Goal: Task Accomplishment & Management: Use online tool/utility

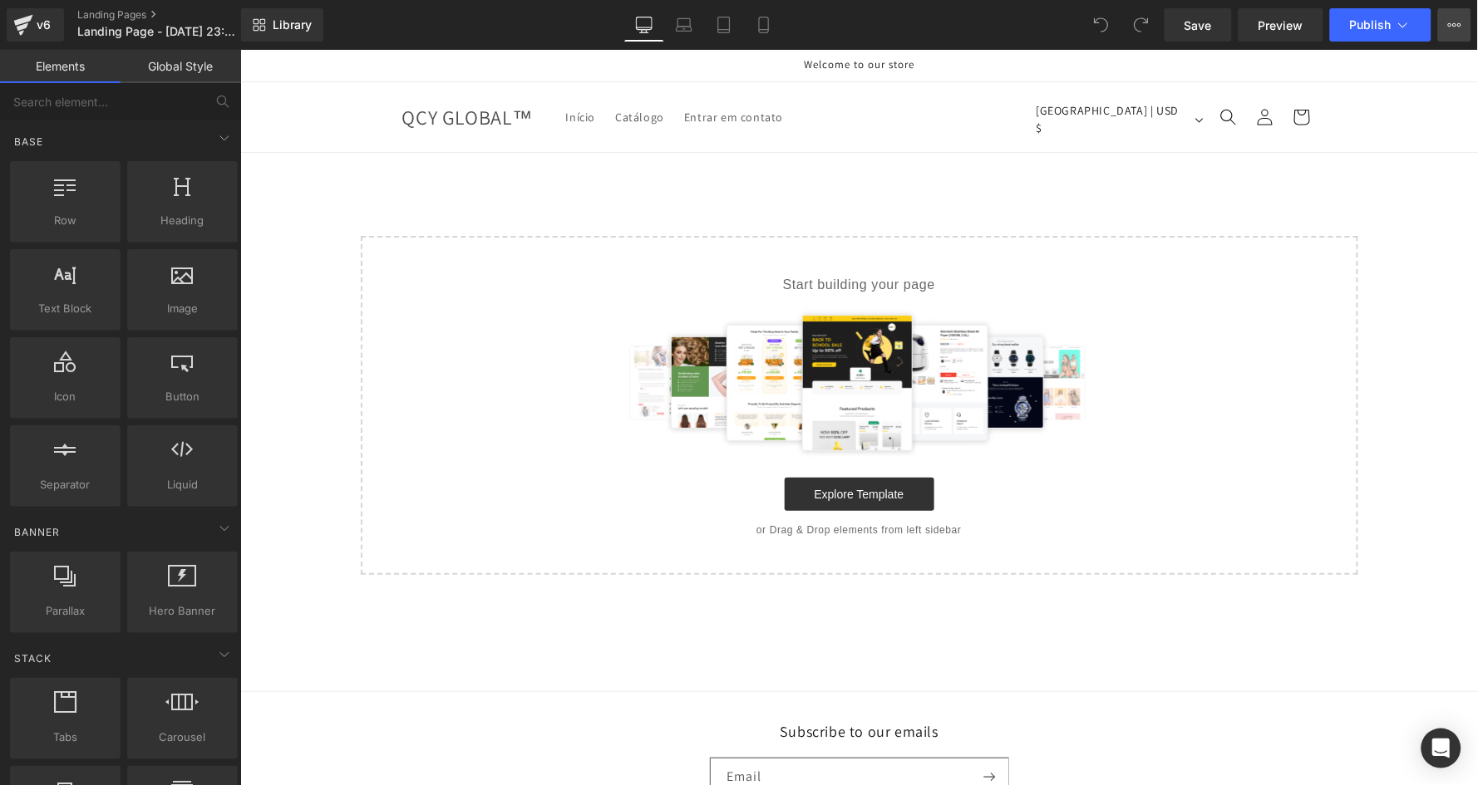
click at [1453, 28] on icon at bounding box center [1454, 24] width 13 height 13
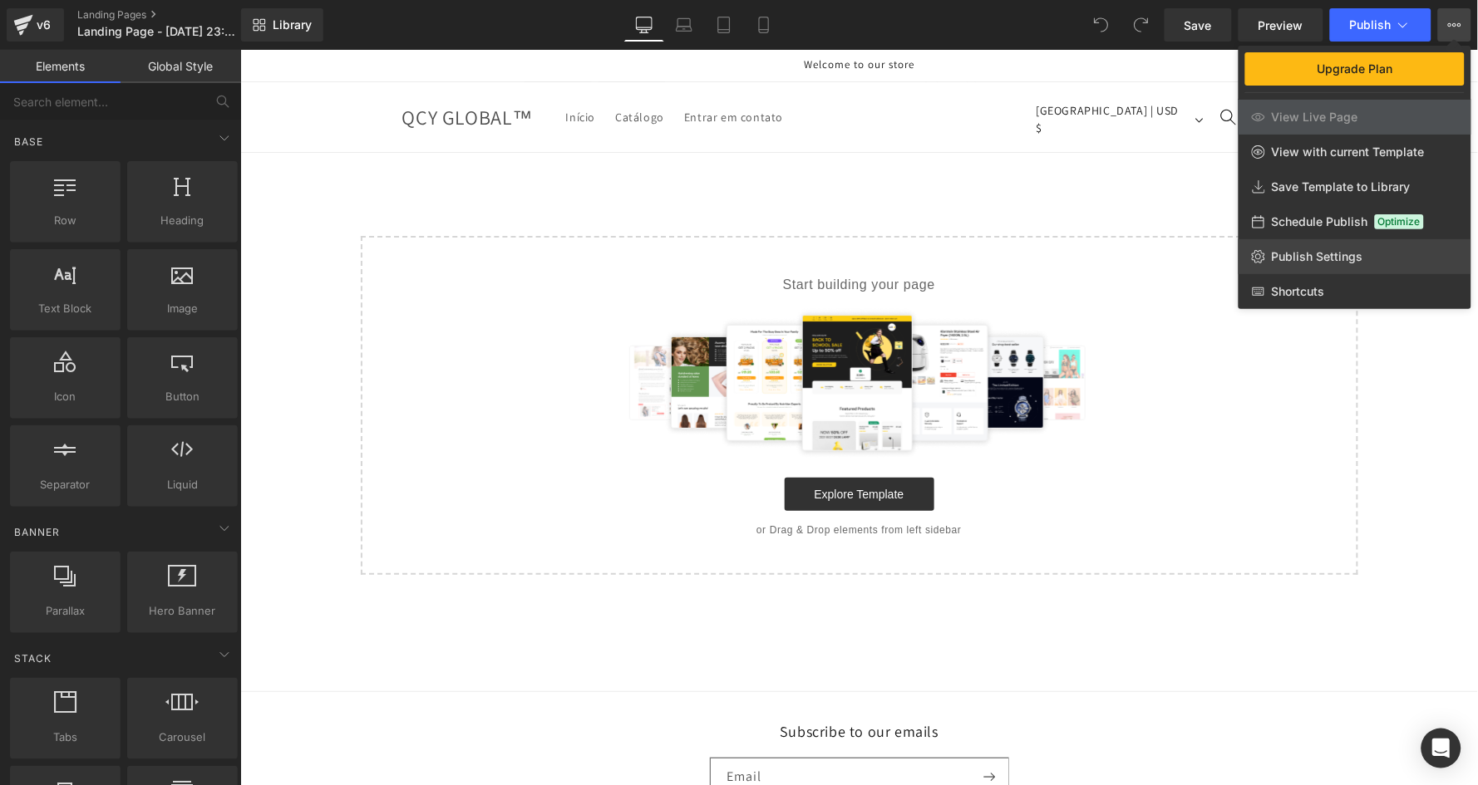
click at [1360, 249] on span "Publish Settings" at bounding box center [1317, 256] width 91 height 15
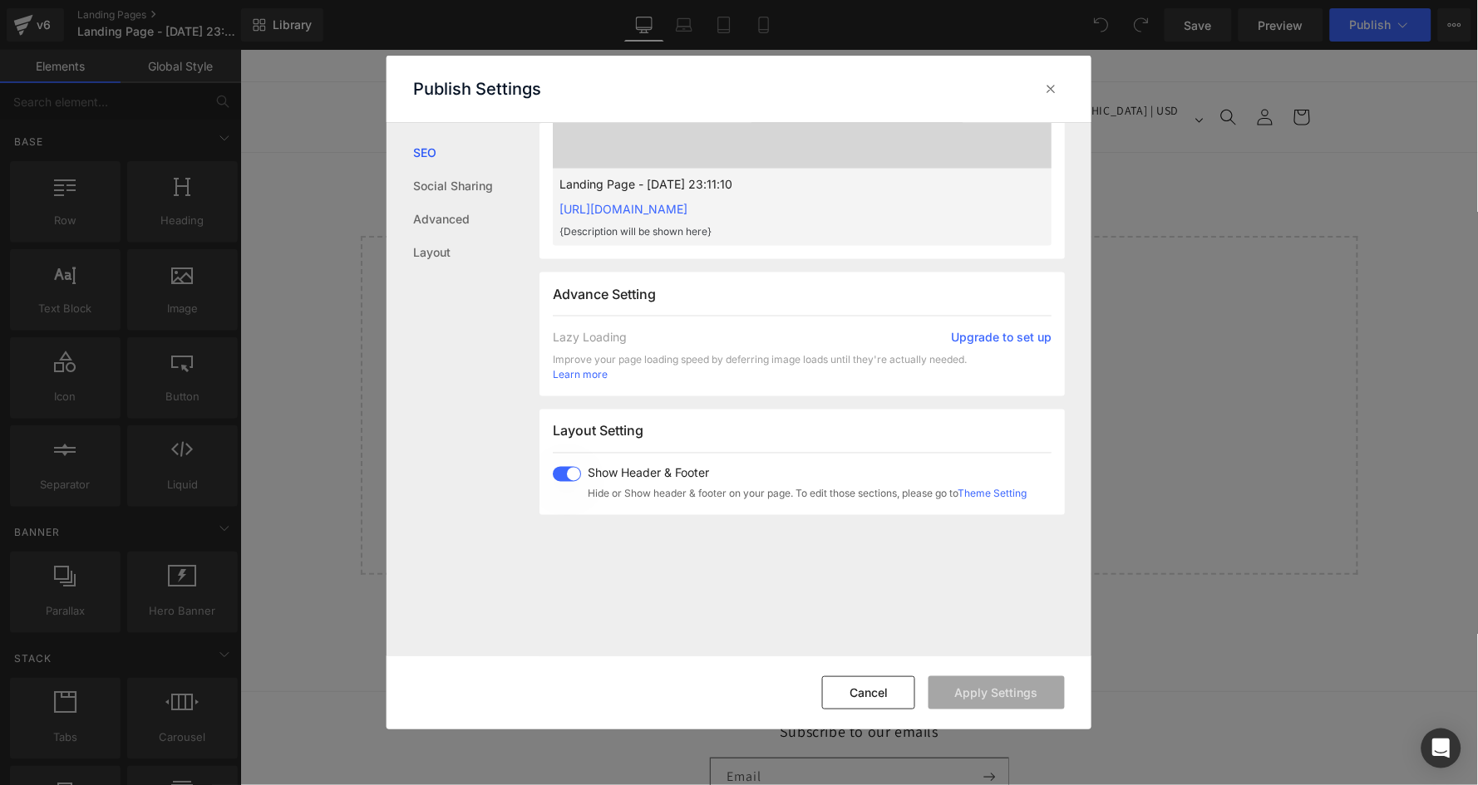
scroll to position [988, 0]
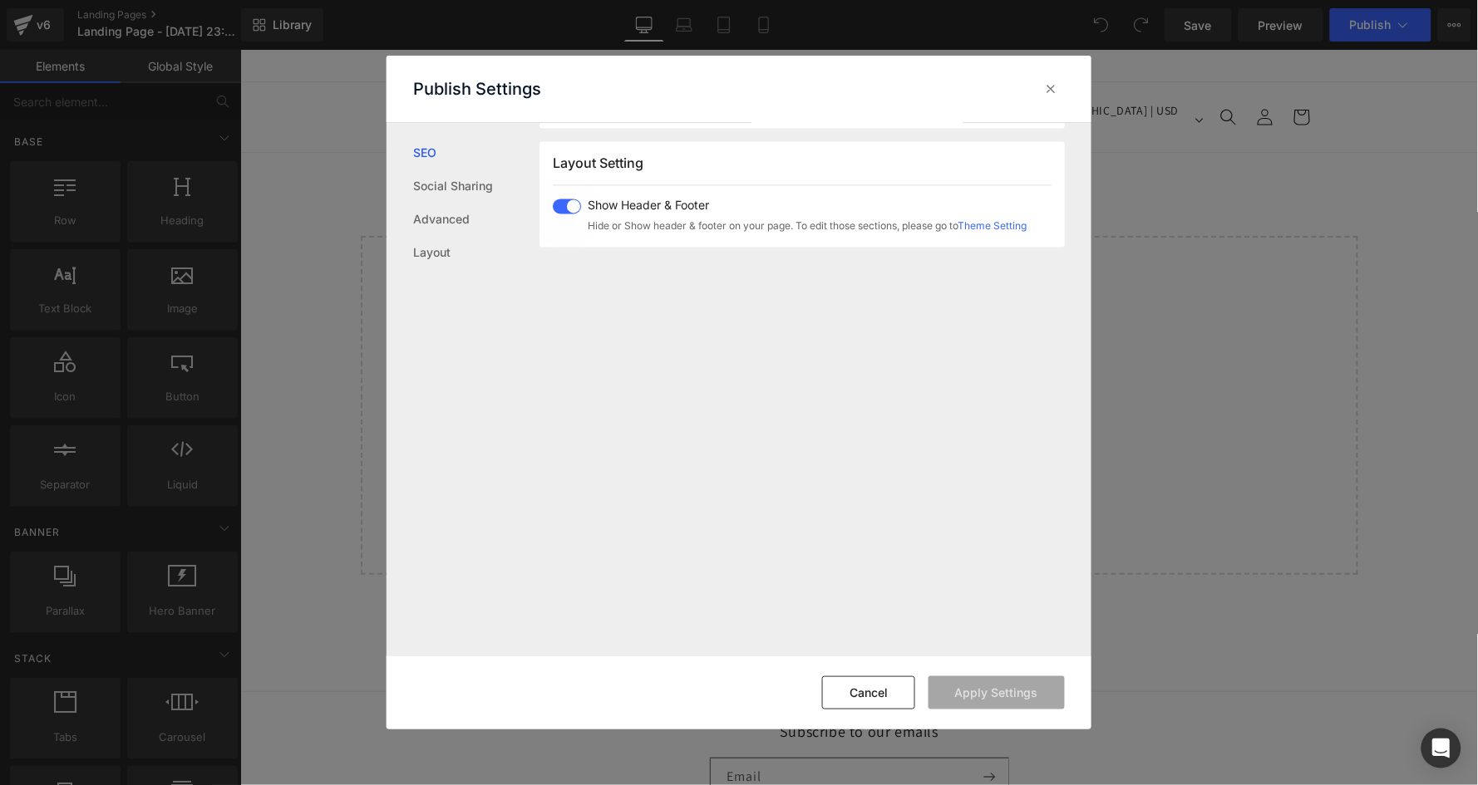
click at [572, 209] on div "Show Header & Footer Hide or Show header & footer on your page. To edit those s…" at bounding box center [790, 216] width 474 height 35
click at [994, 688] on button "Apply Settings" at bounding box center [996, 692] width 136 height 33
click at [1055, 87] on icon at bounding box center [1051, 89] width 17 height 17
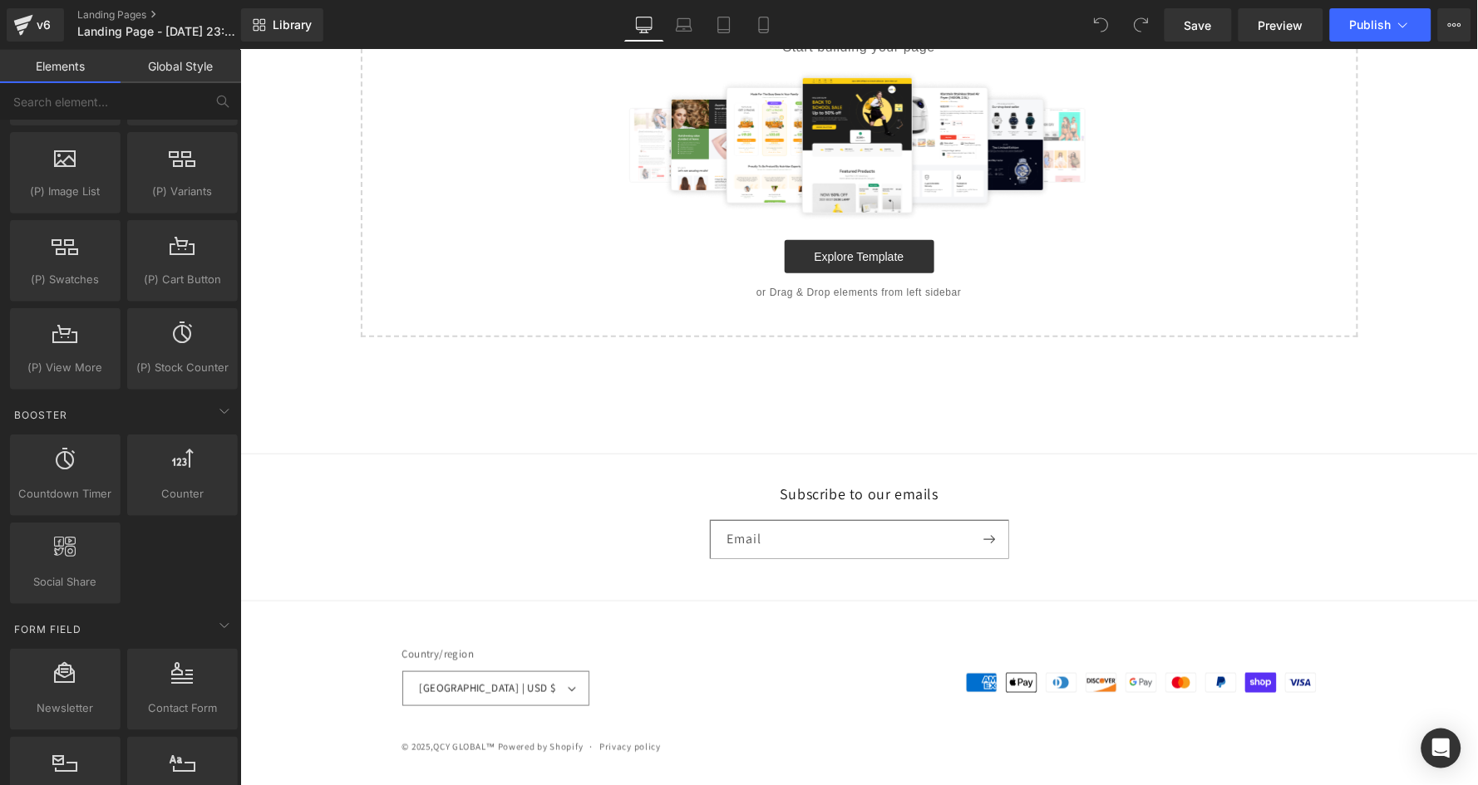
scroll to position [251, 0]
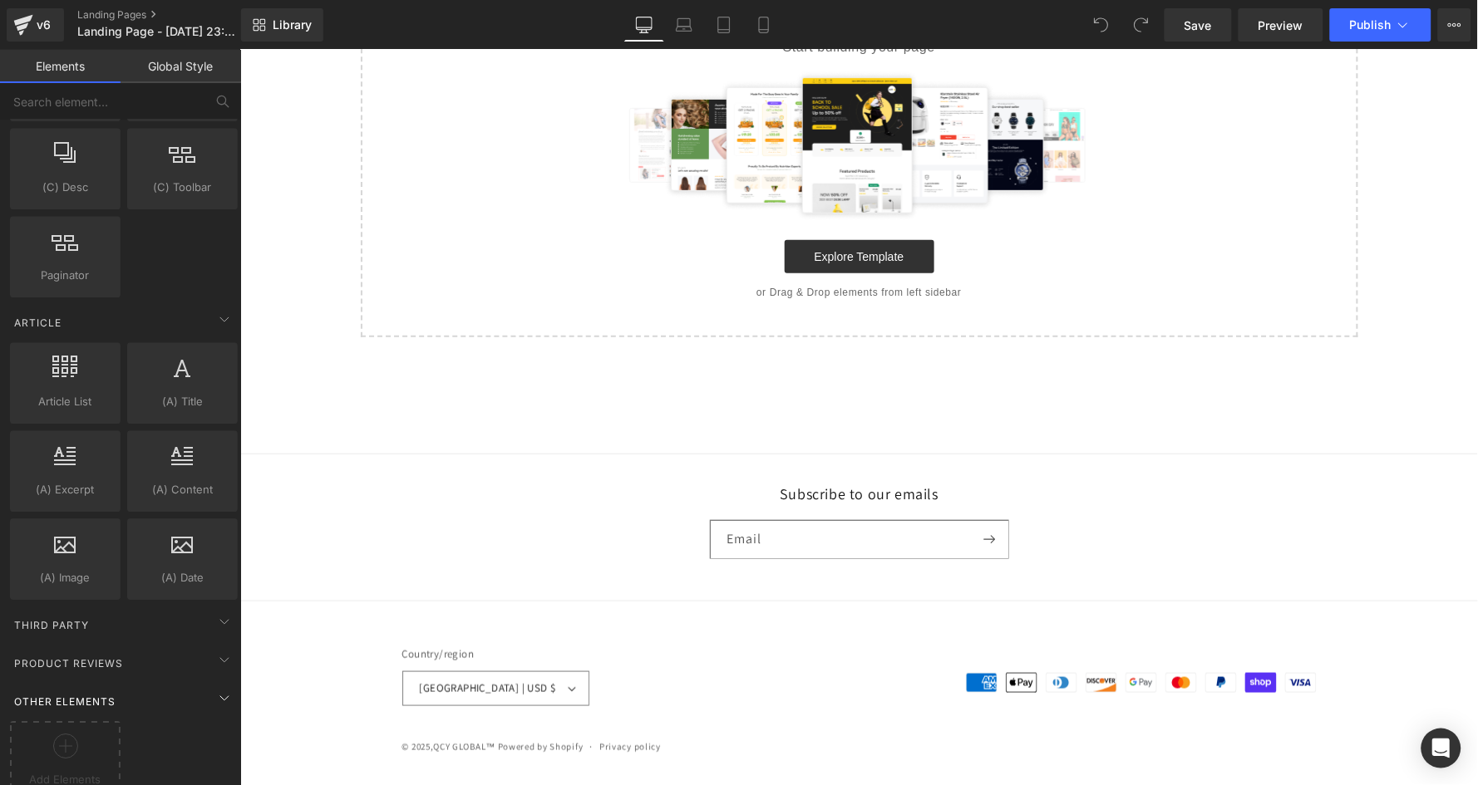
click at [89, 685] on div "Other Elements" at bounding box center [124, 701] width 234 height 33
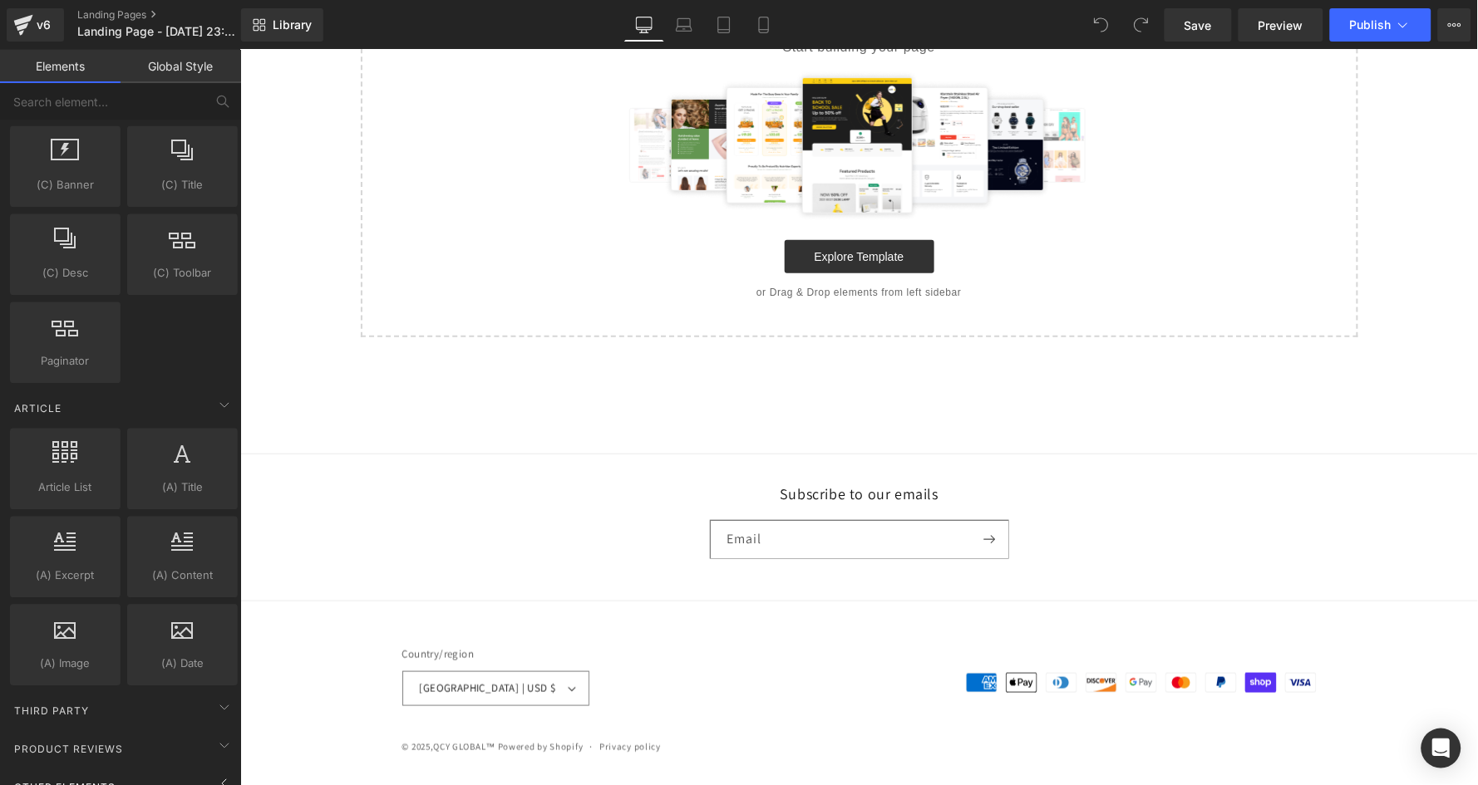
click at [72, 780] on span "Other Elements" at bounding box center [64, 788] width 105 height 16
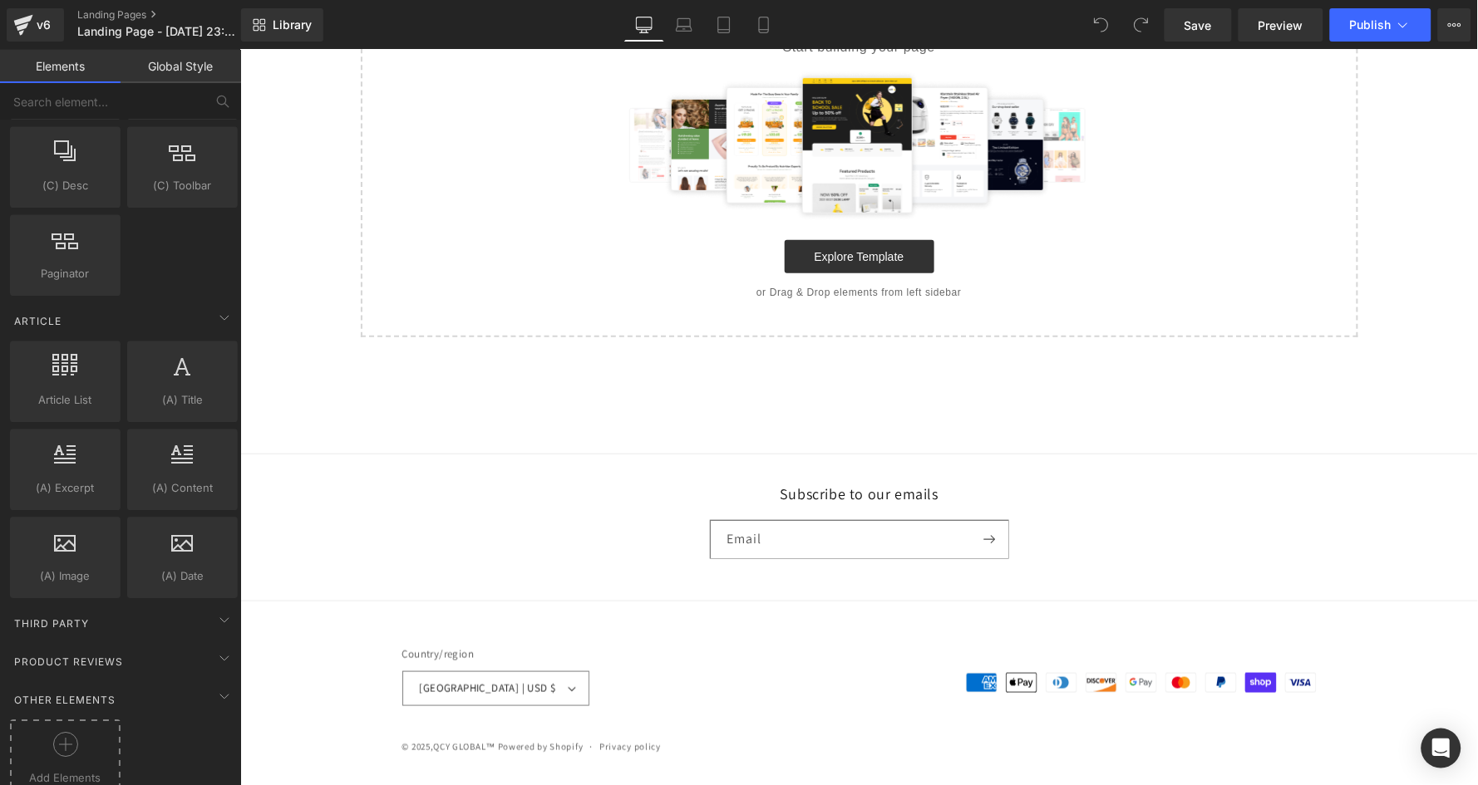
click at [35, 732] on div at bounding box center [65, 750] width 102 height 37
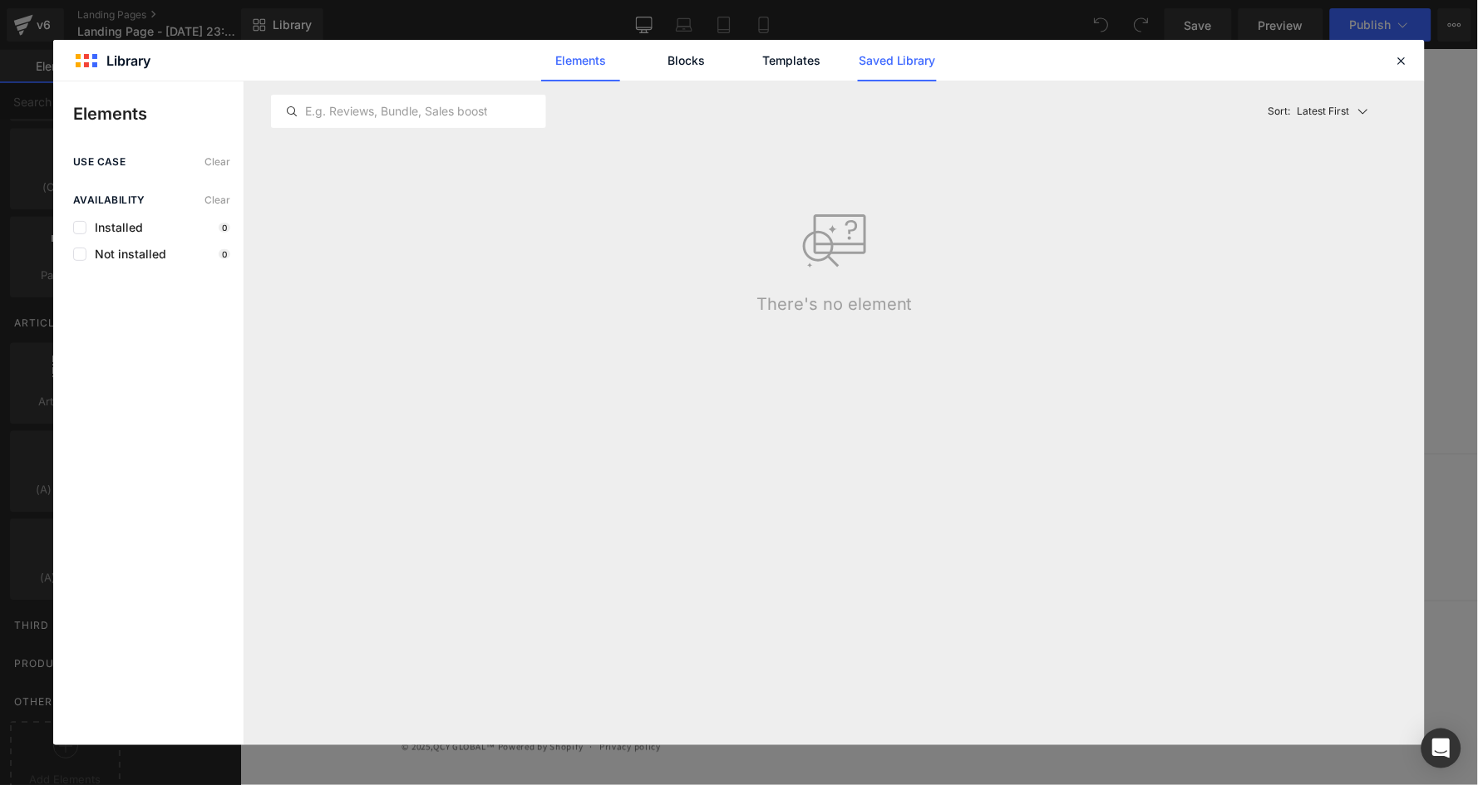
click at [872, 57] on link "Saved Library" at bounding box center [897, 61] width 79 height 42
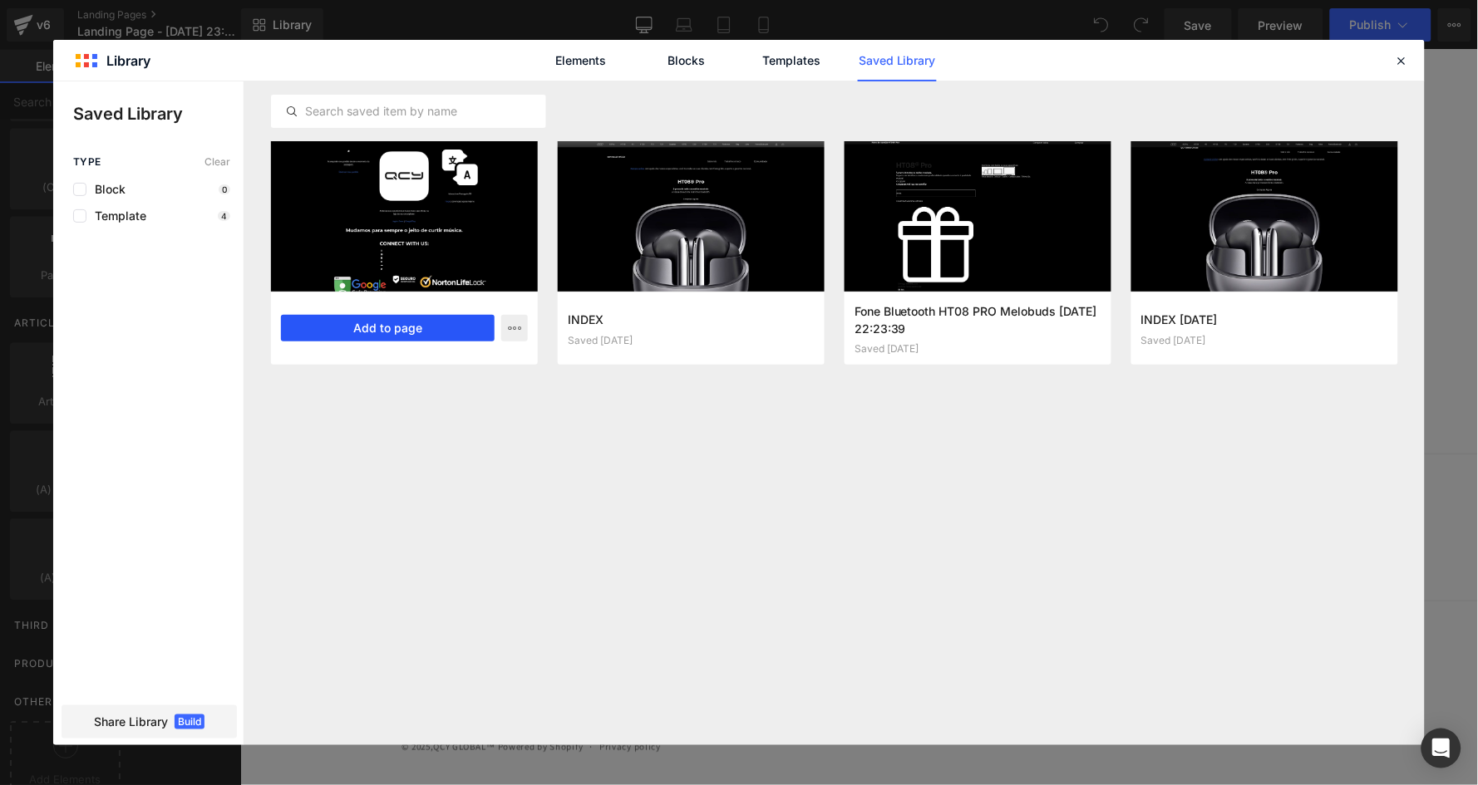
click at [396, 330] on button "Add to page" at bounding box center [388, 328] width 214 height 27
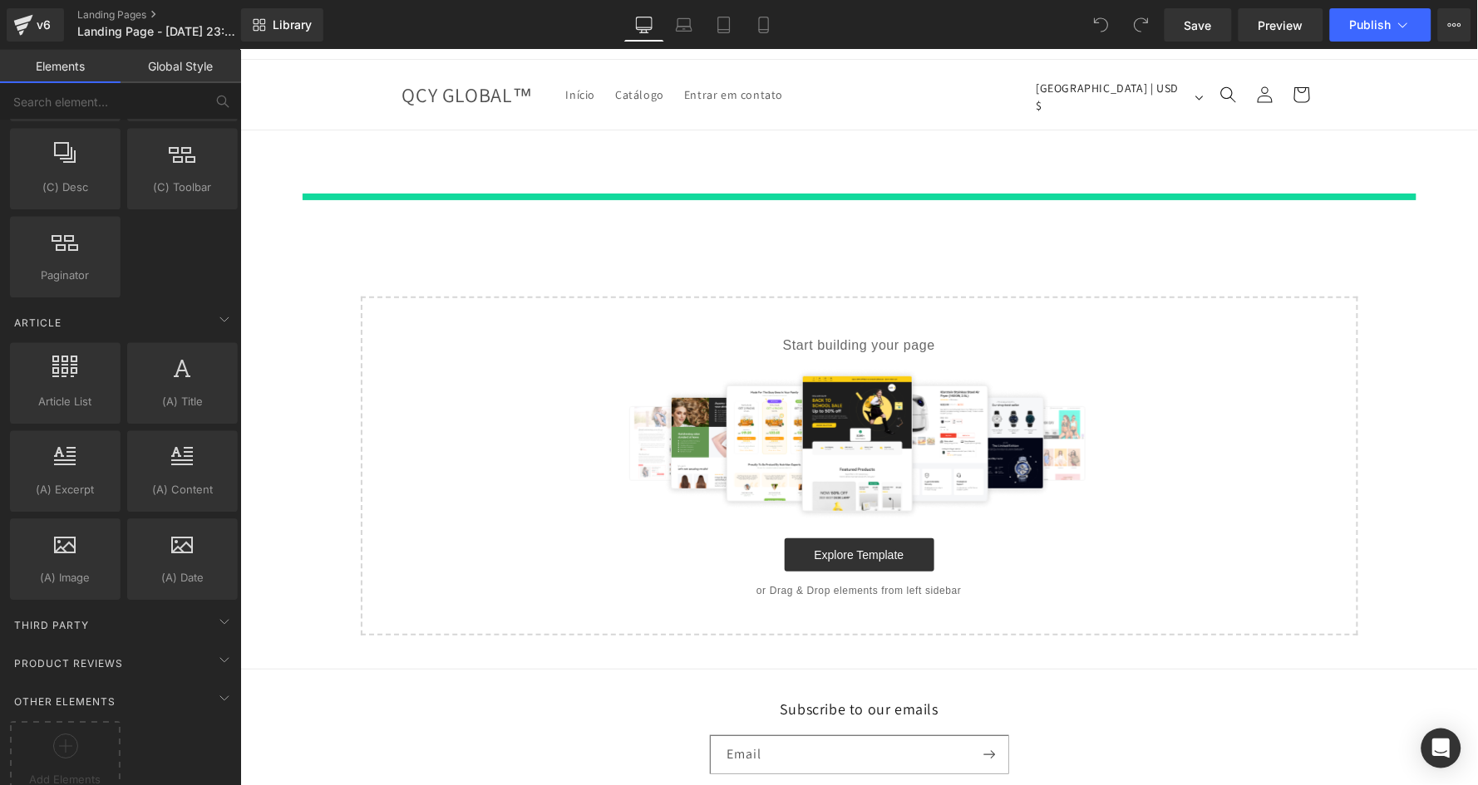
scroll to position [21, 0]
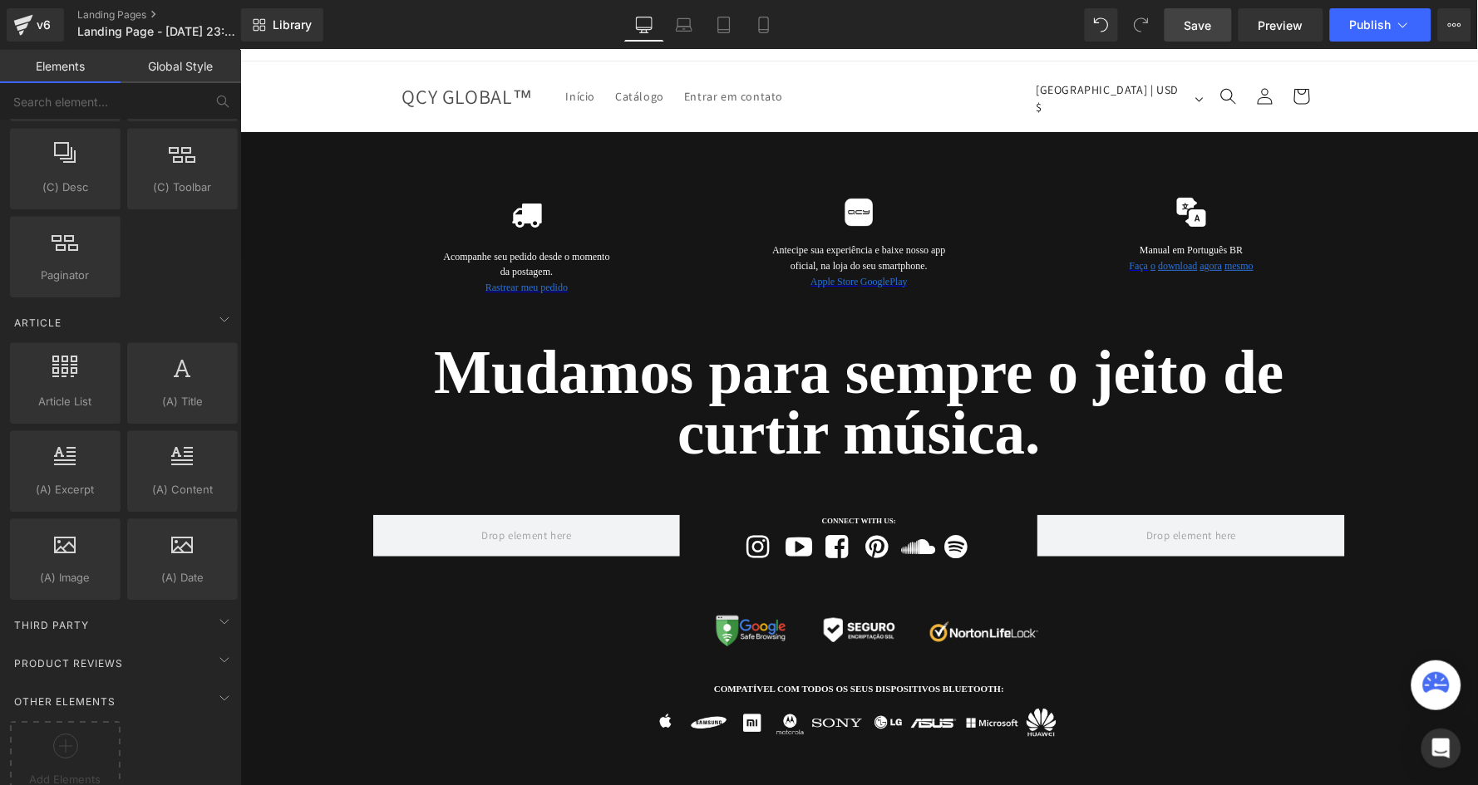
click at [1212, 22] on span "Save" at bounding box center [1197, 25] width 27 height 17
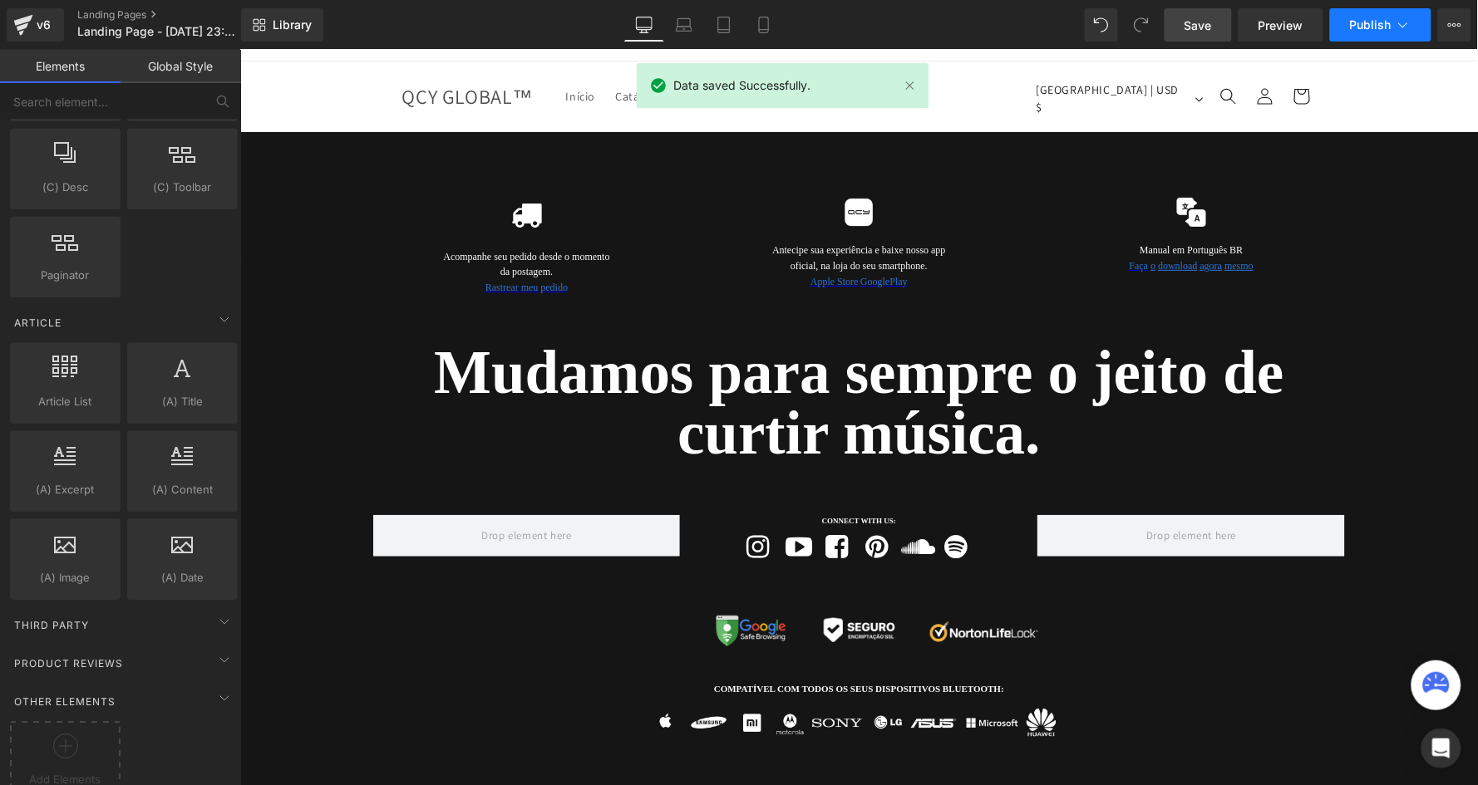
click at [1408, 25] on icon at bounding box center [1403, 25] width 17 height 17
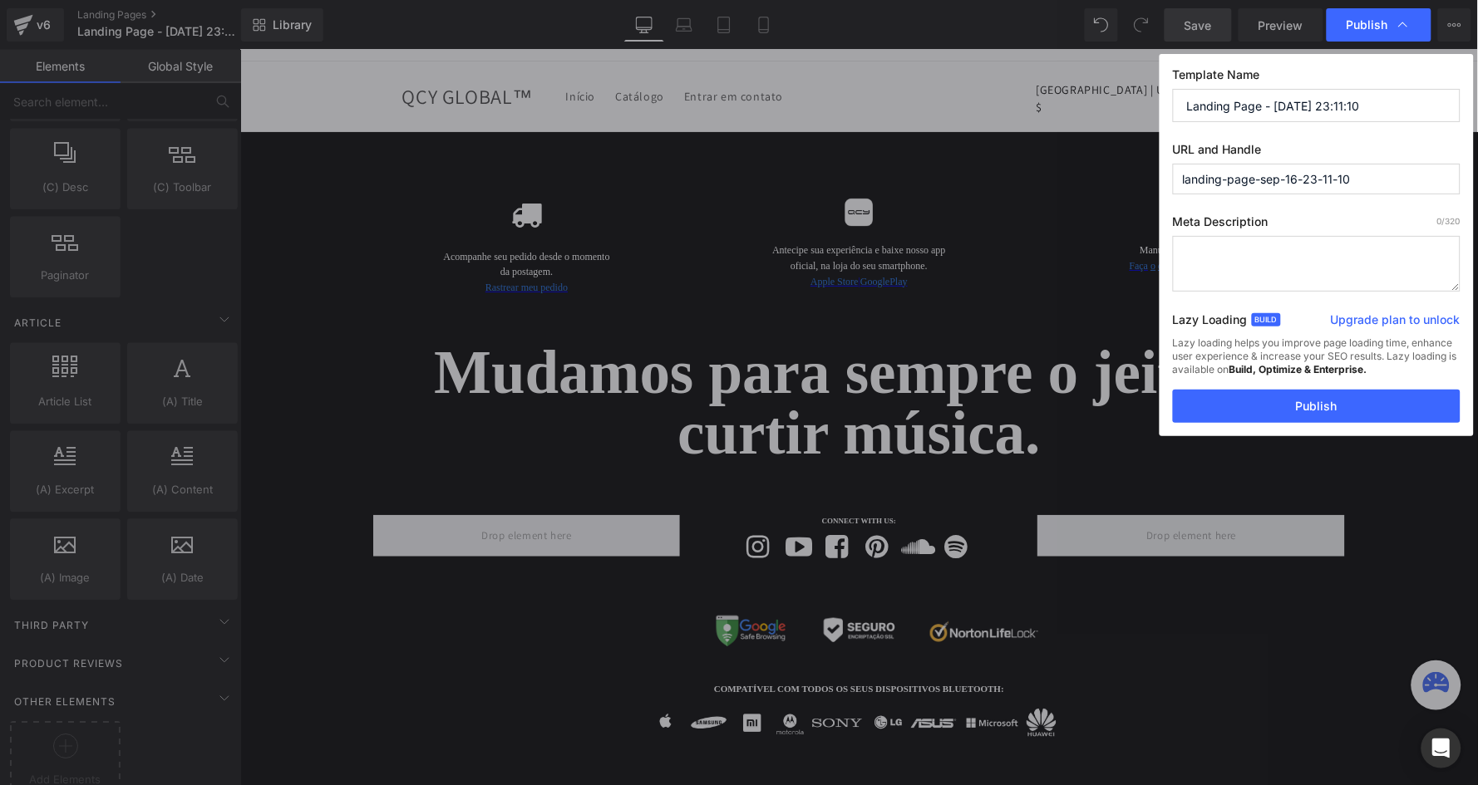
drag, startPoint x: 1385, startPoint y: 104, endPoint x: 1107, endPoint y: 102, distance: 278.4
click at [1107, 102] on div "Publish Template Name Landing Page - Sep 16, 23:11:10 URL and Handle landing-pa…" at bounding box center [739, 392] width 1478 height 785
type input "Footer"
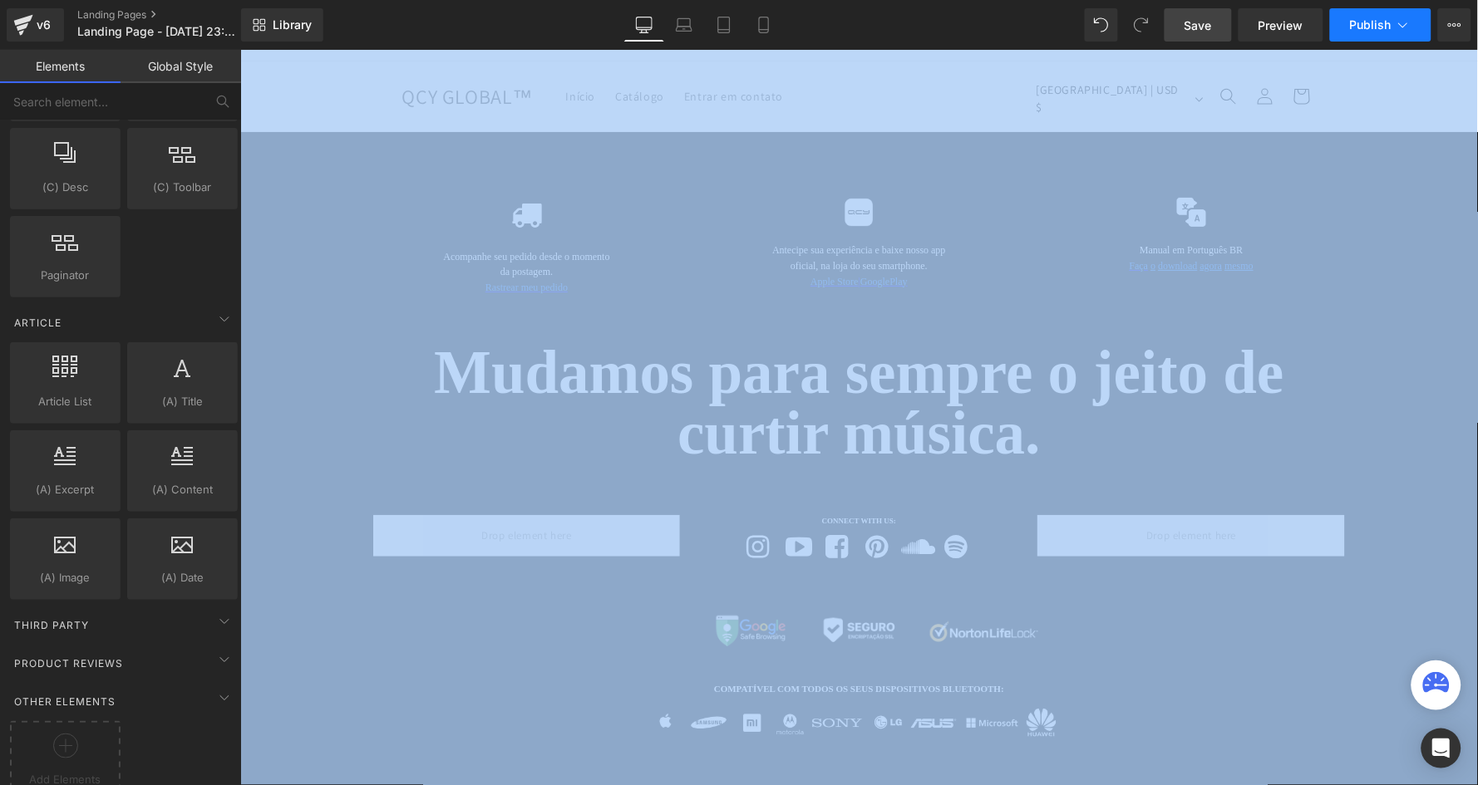
click at [1380, 21] on span "Publish" at bounding box center [1371, 24] width 42 height 13
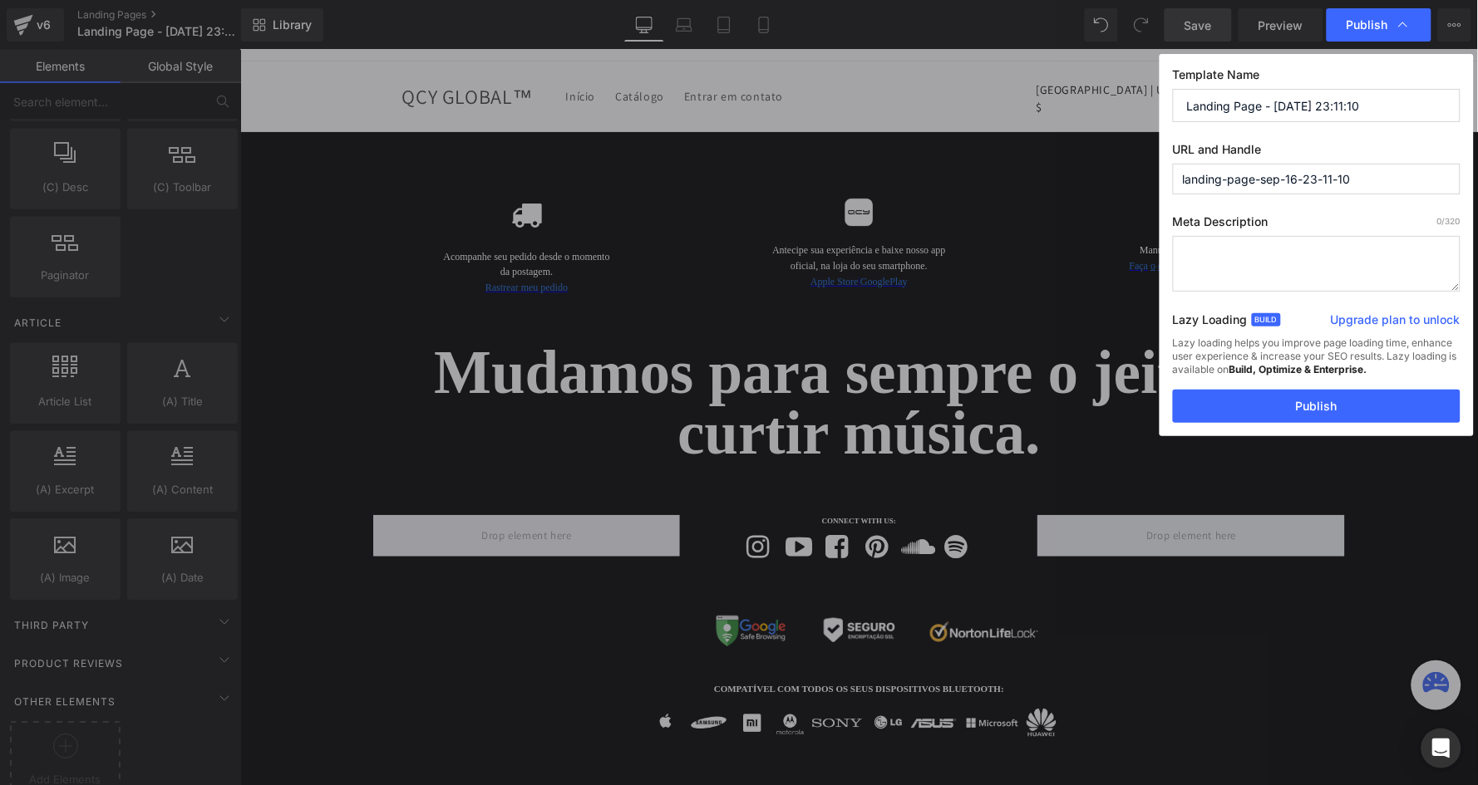
click at [1306, 120] on input "Landing Page - Sep 16, 23:11:10" at bounding box center [1317, 105] width 288 height 33
type input "Footer Home"
click at [1303, 181] on input "landing-page-sep-16-23-11-10" at bounding box center [1317, 179] width 288 height 31
paste input "-home"
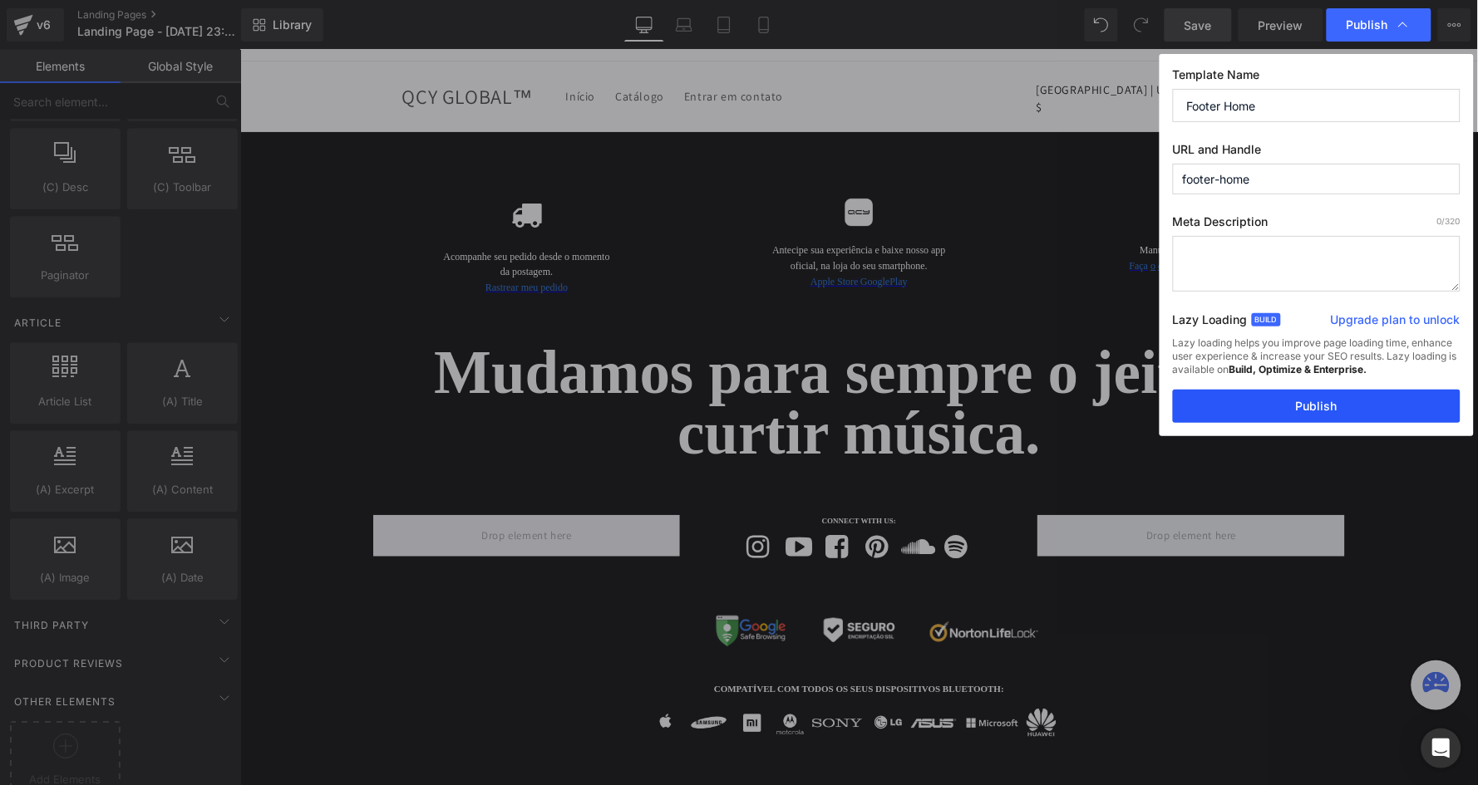
type input "footer-home"
click at [1267, 403] on button "Publish" at bounding box center [1317, 406] width 288 height 33
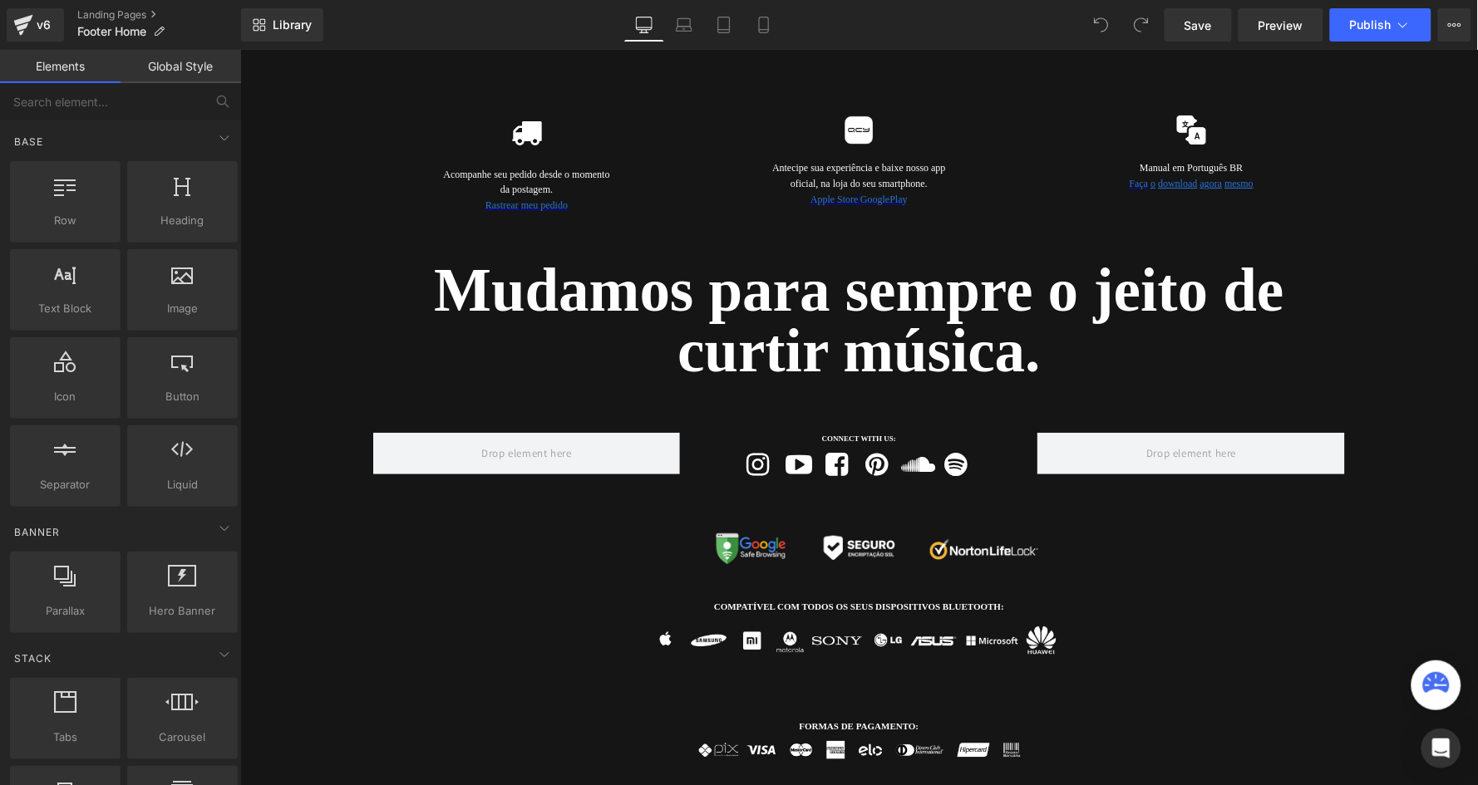
click at [376, 26] on div "Library Desktop Desktop Laptop Tablet Mobile Save Preview Publish Scheduled Upg…" at bounding box center [859, 24] width 1237 height 33
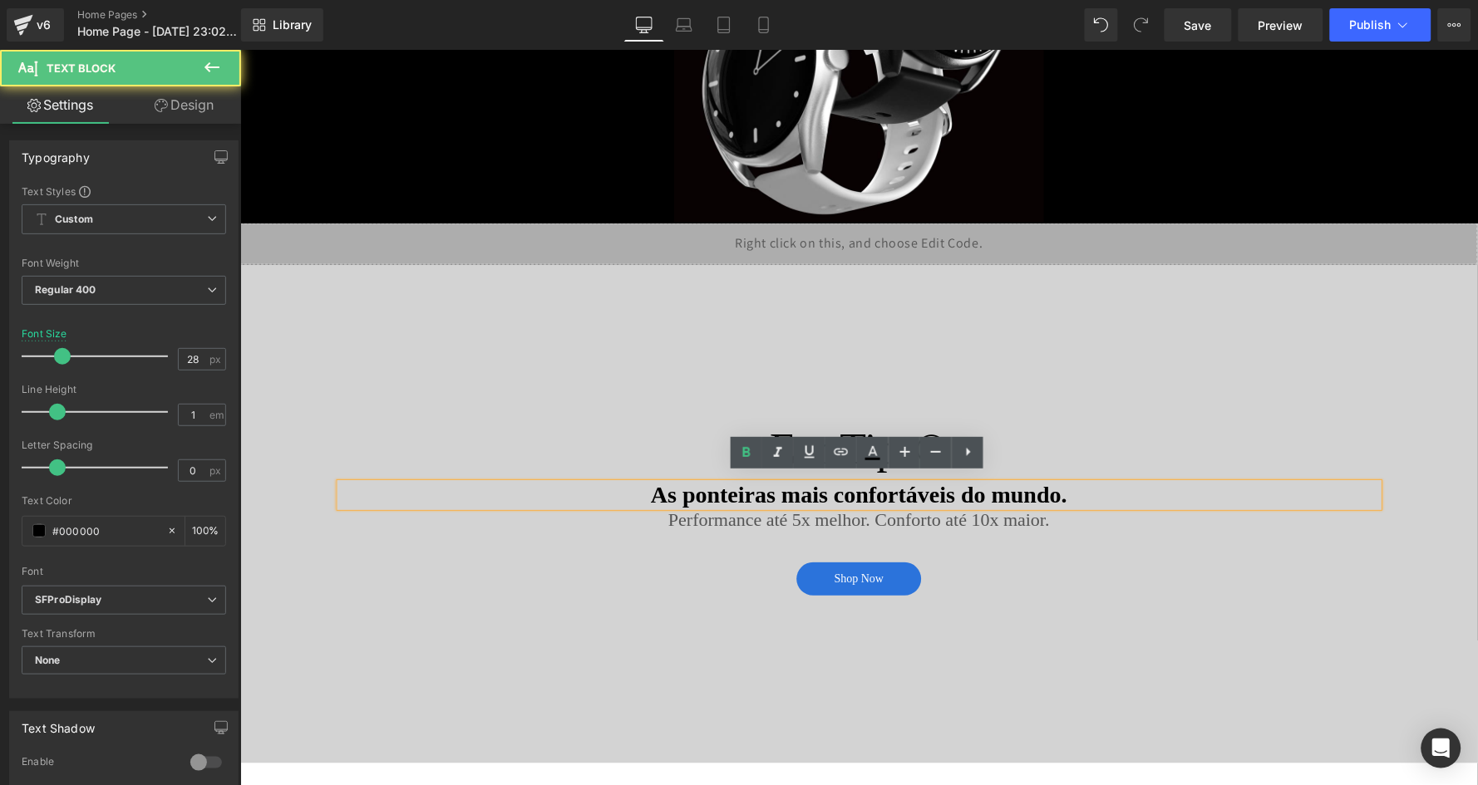
click at [887, 489] on strong "As ponteiras mais confortáveis do mundo." at bounding box center [858, 495] width 416 height 26
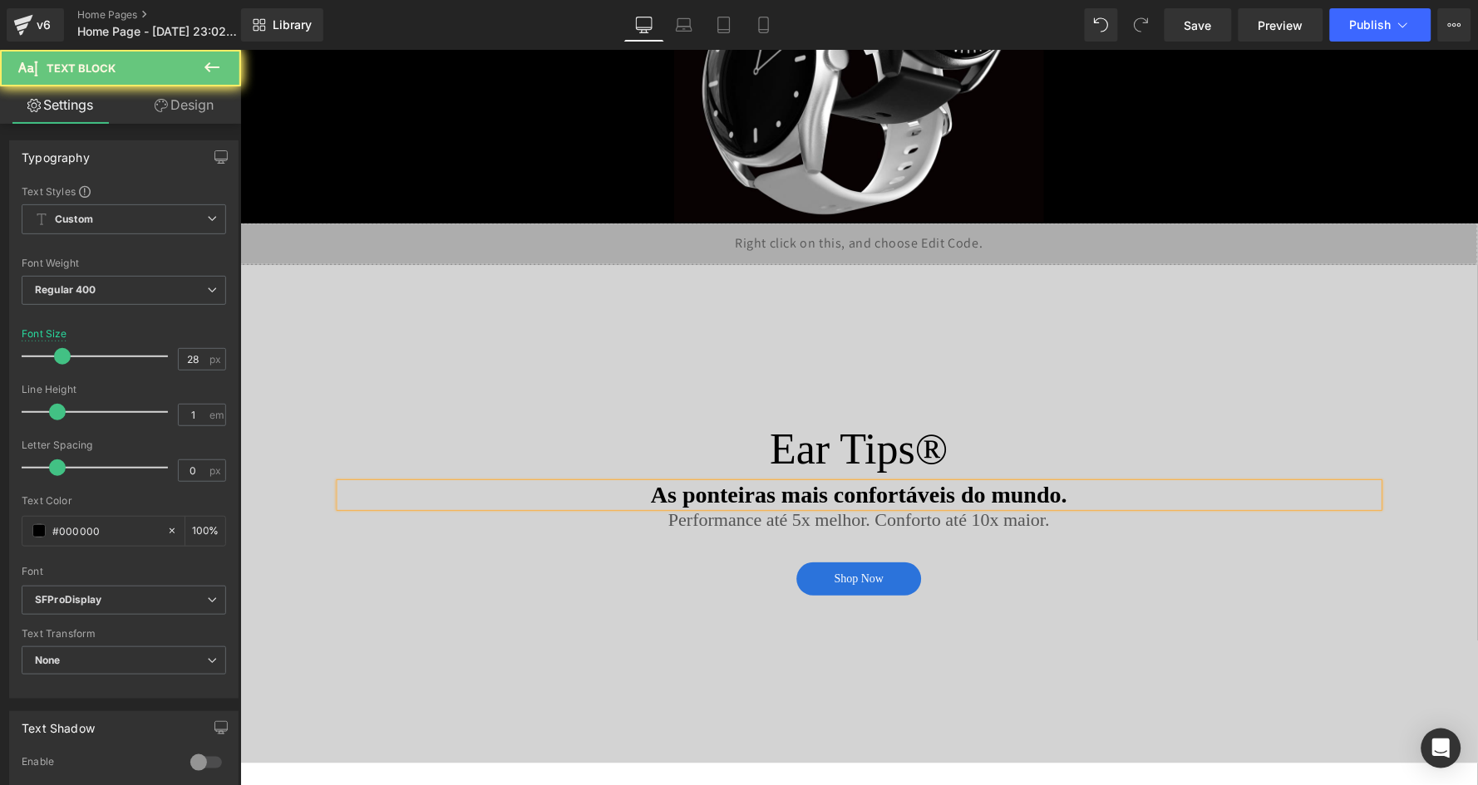
scroll to position [2359, 0]
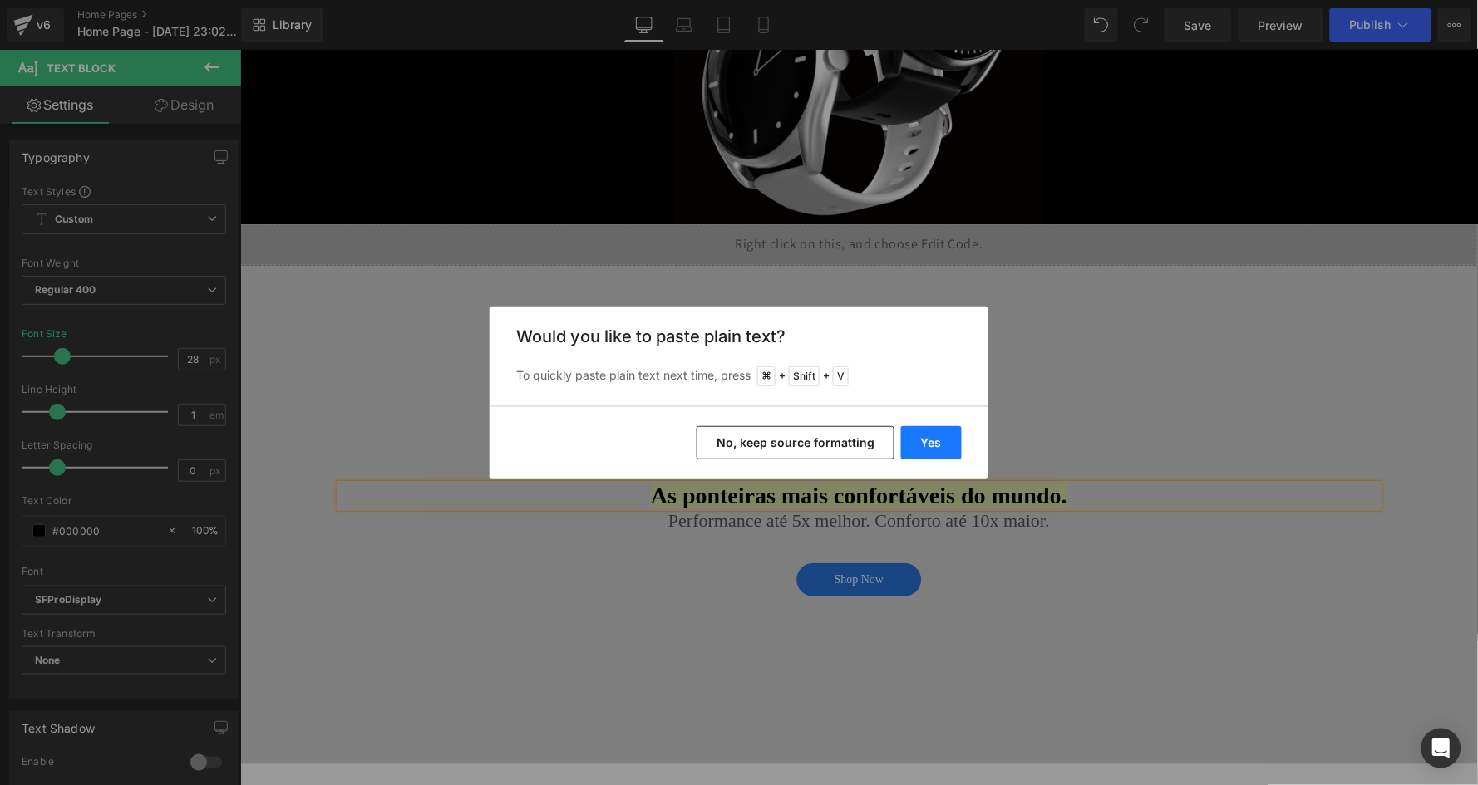
click at [935, 434] on button "Yes" at bounding box center [931, 442] width 61 height 33
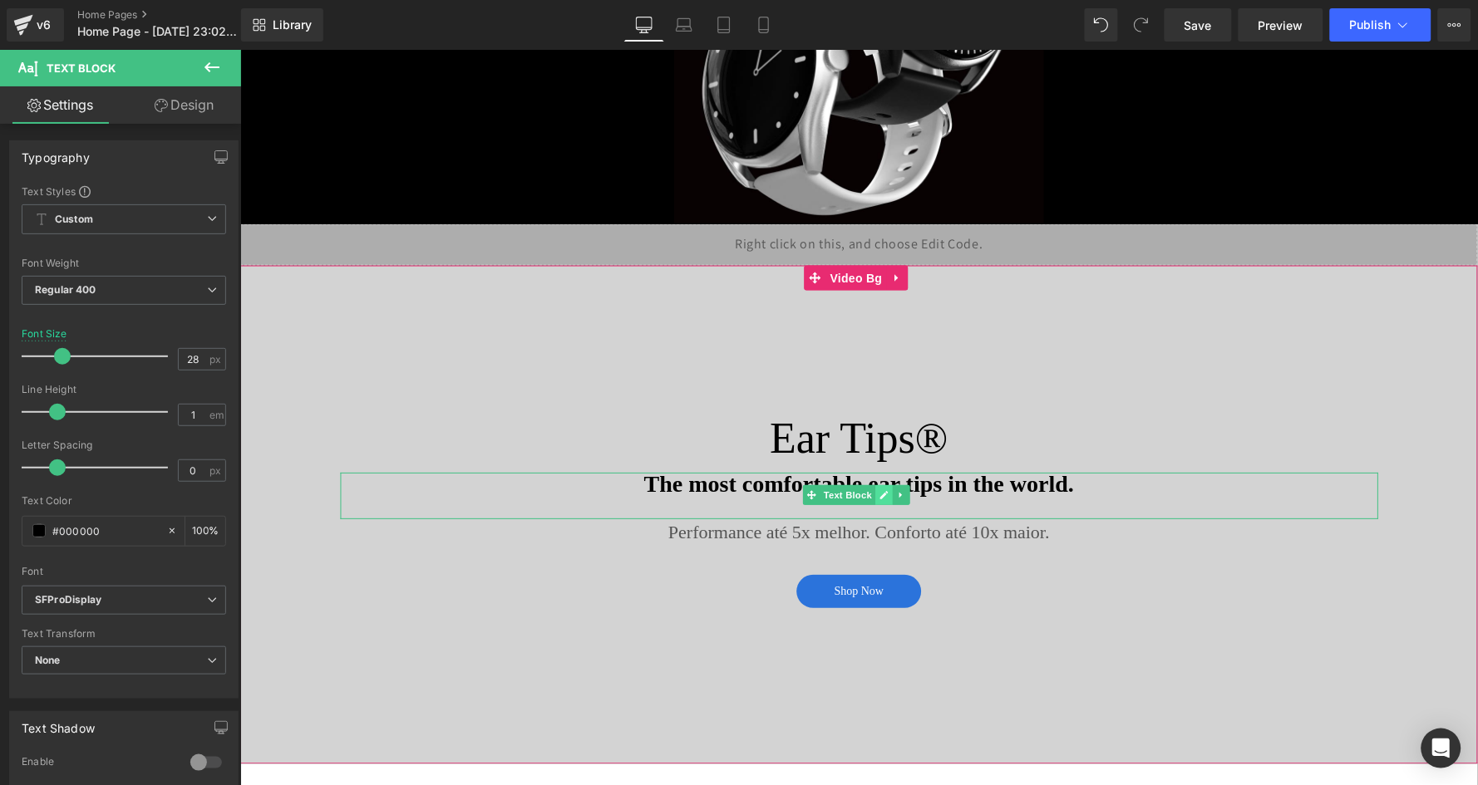
click at [875, 485] on link at bounding box center [882, 495] width 17 height 20
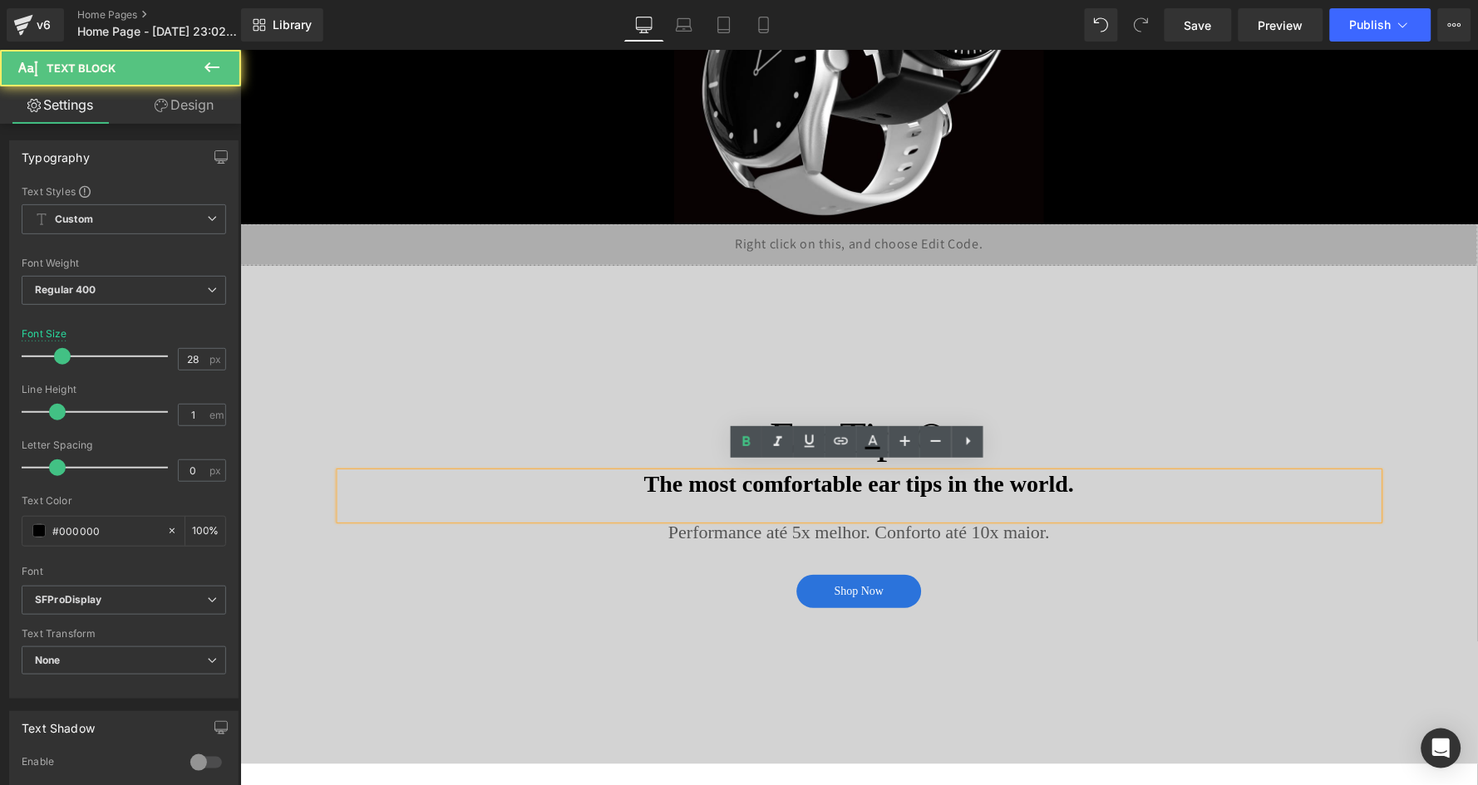
click at [884, 480] on span "The most comfortable ear tips in the world." at bounding box center [858, 484] width 430 height 26
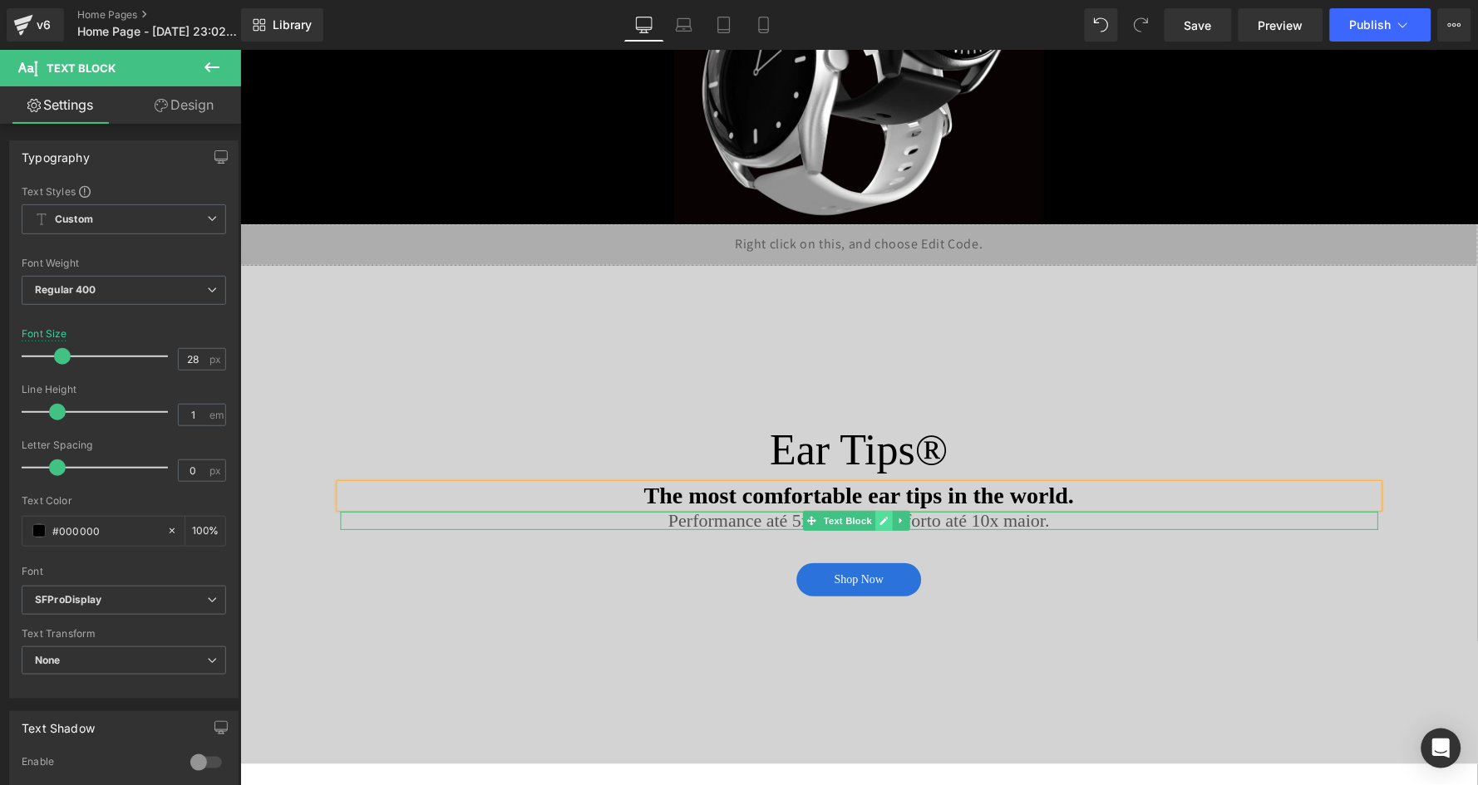
click at [884, 516] on icon at bounding box center [882, 520] width 8 height 8
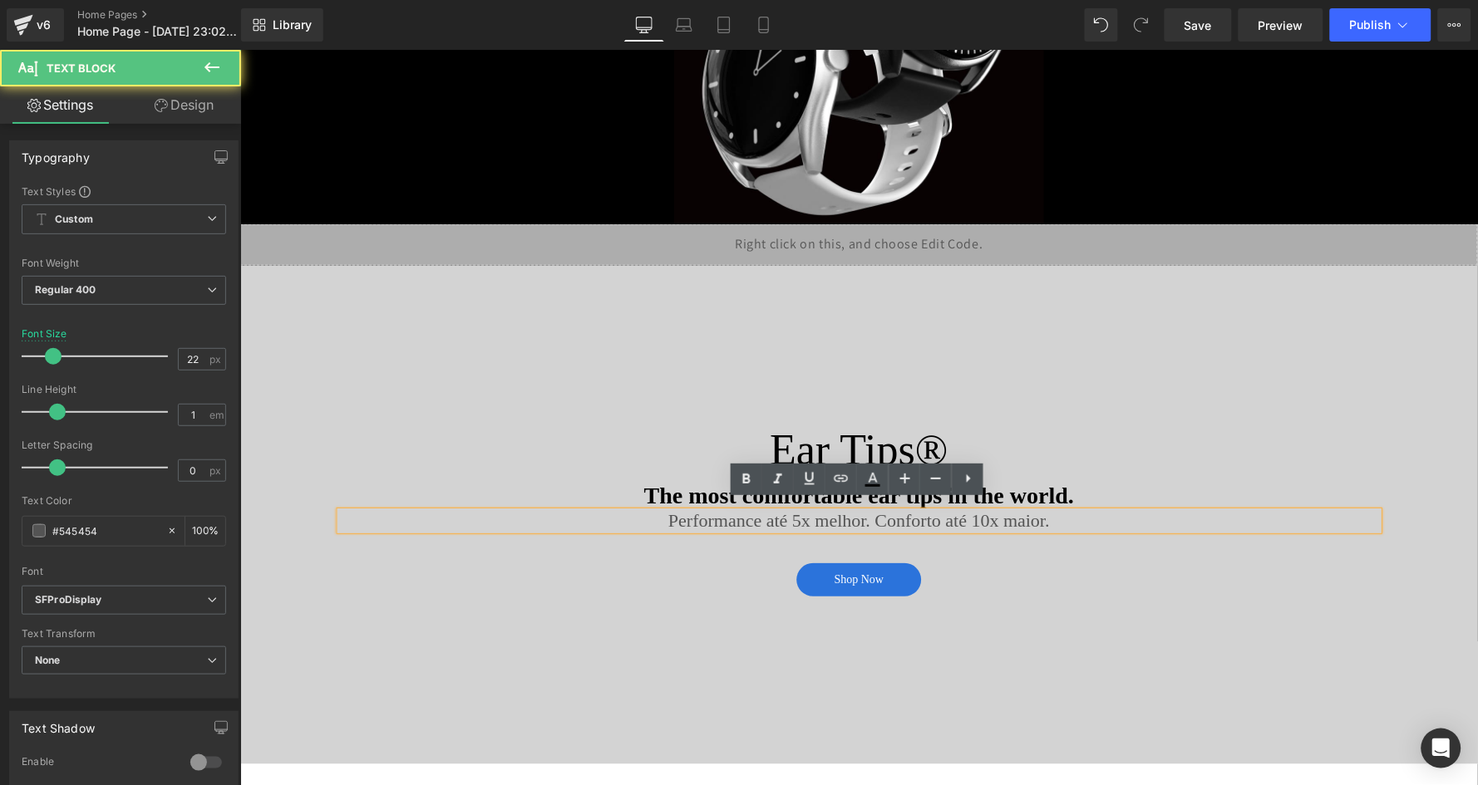
click at [872, 512] on div "Performance até 5x melhor. Conforto até 10x maior." at bounding box center [858, 521] width 1038 height 18
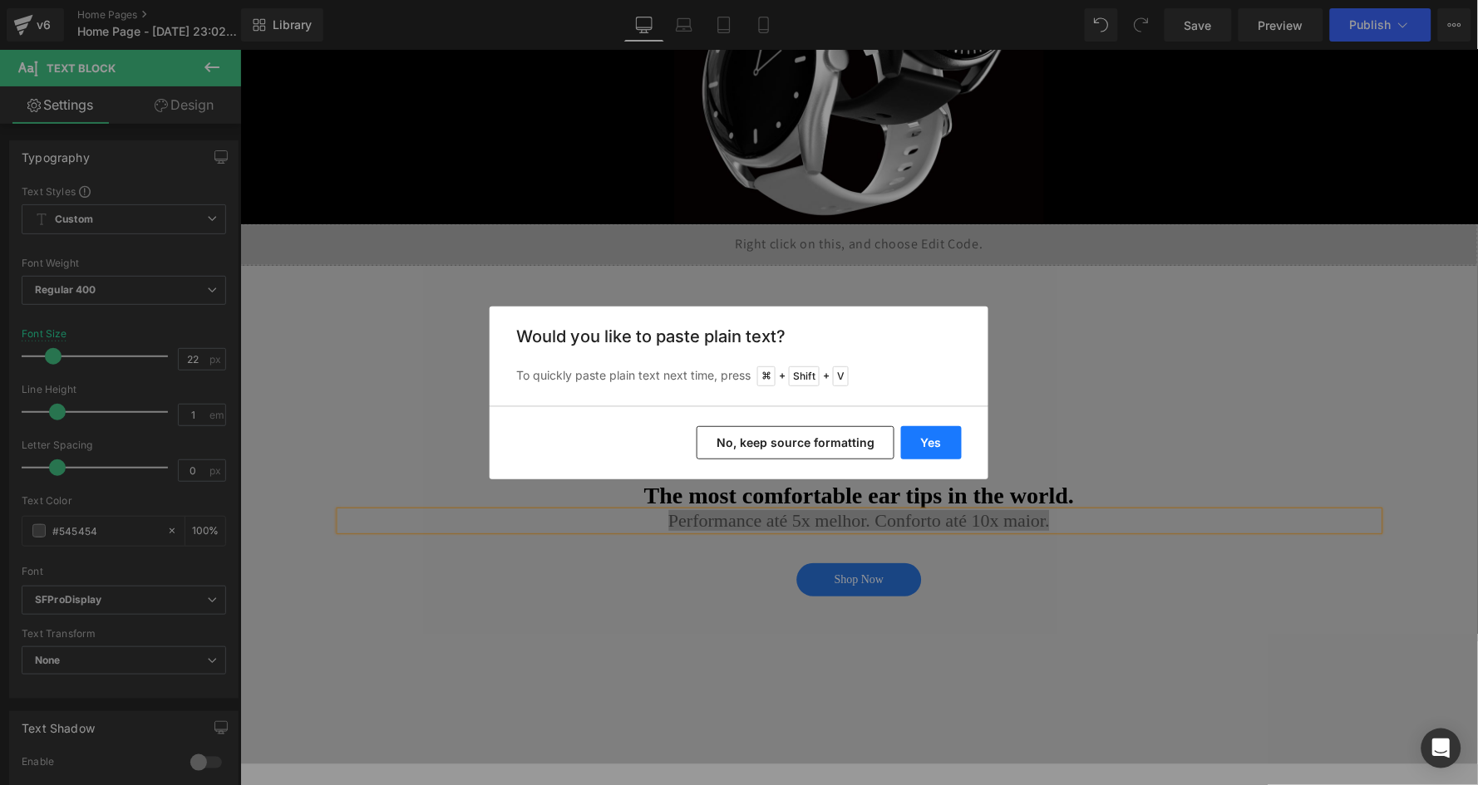
click at [923, 435] on button "Yes" at bounding box center [931, 442] width 61 height 33
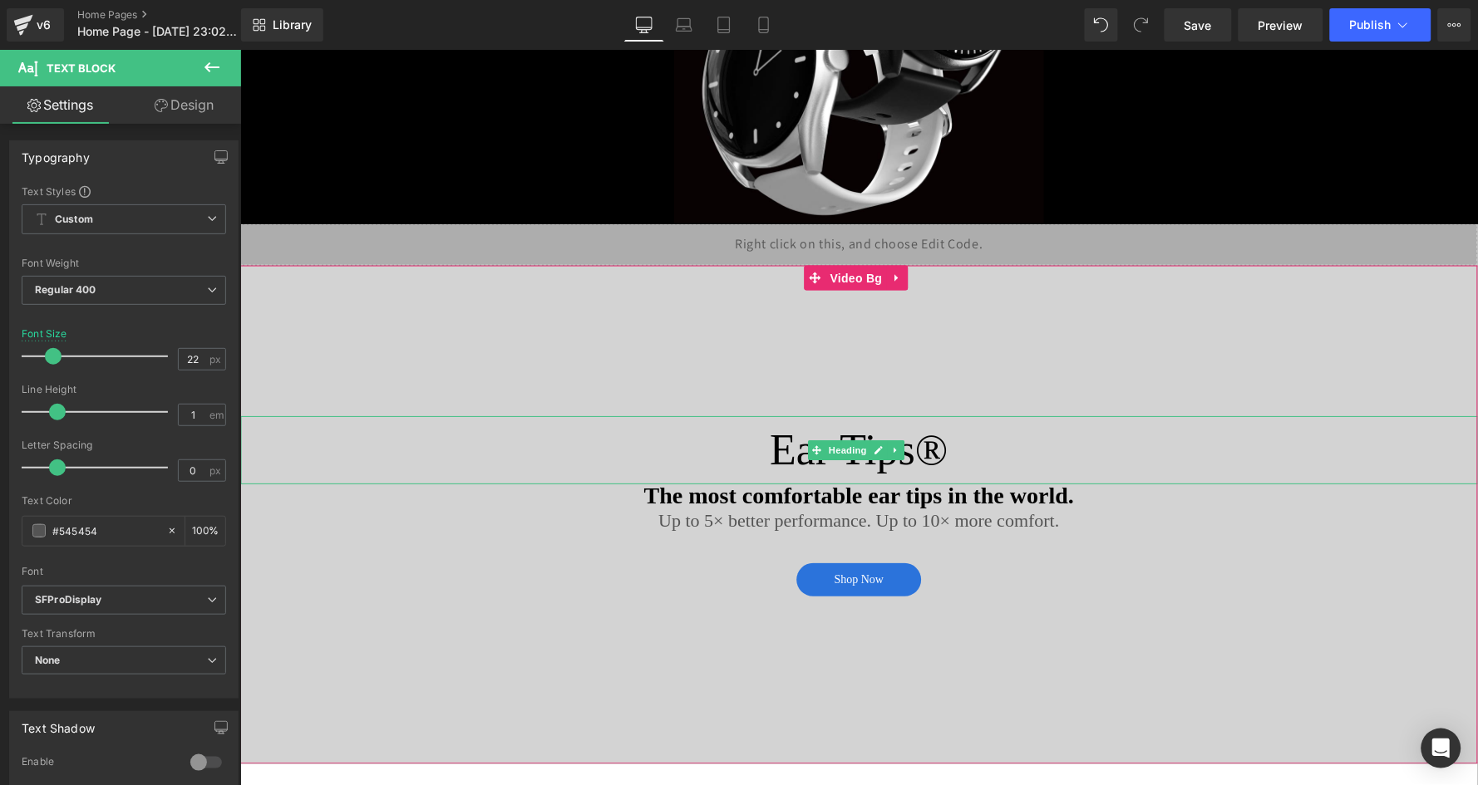
scroll to position [2340, 0]
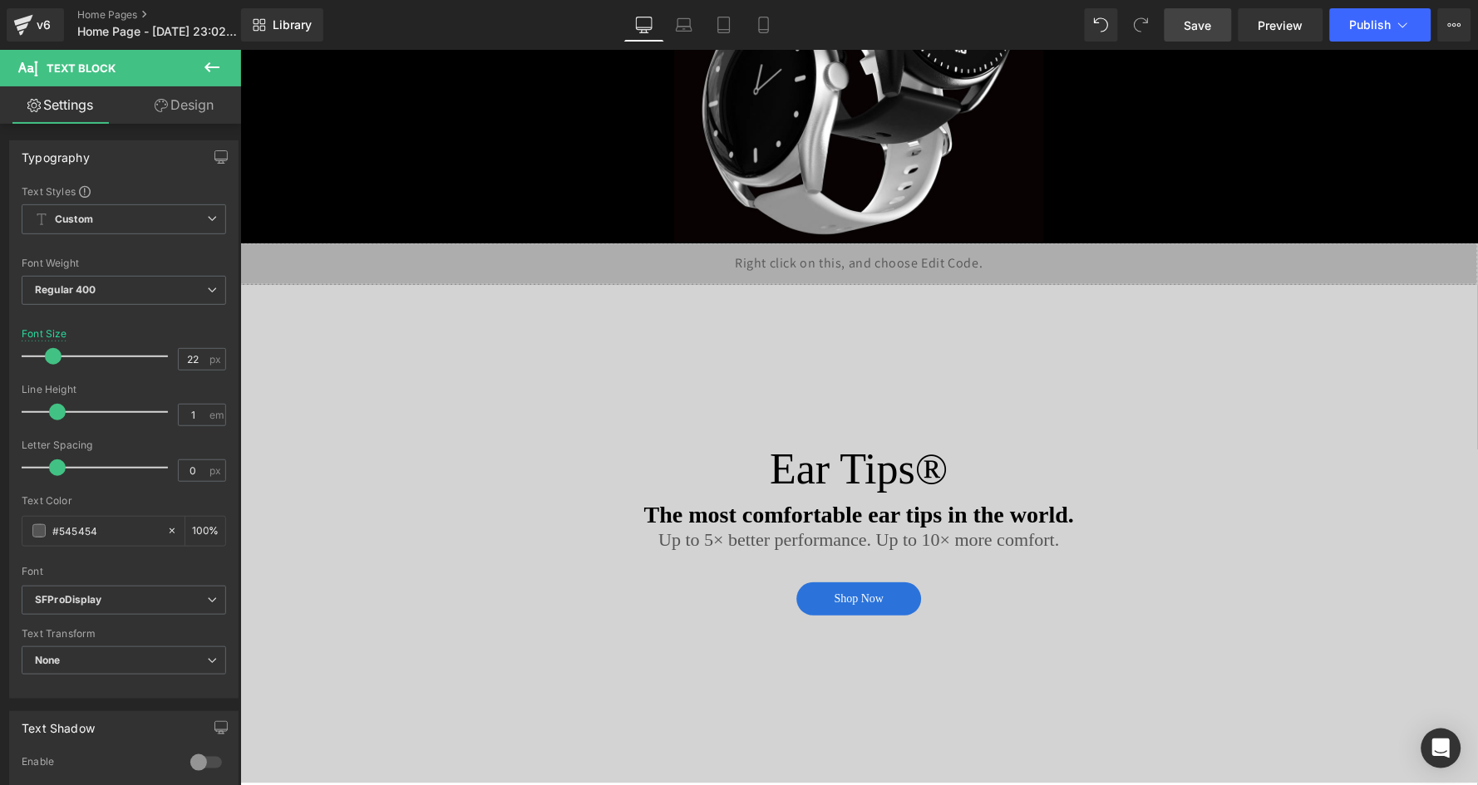
click at [1193, 30] on span "Save" at bounding box center [1197, 25] width 27 height 17
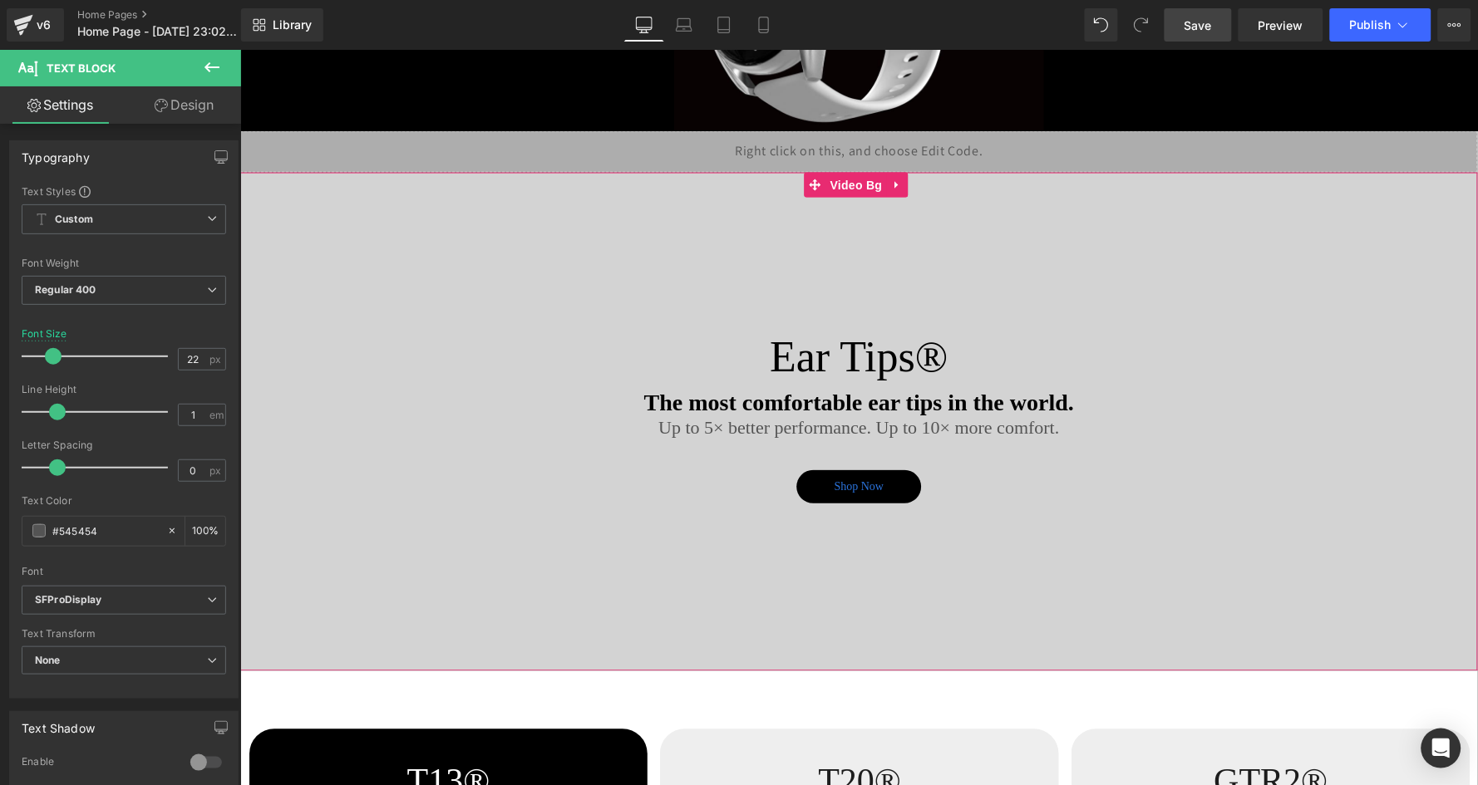
scroll to position [2444, 0]
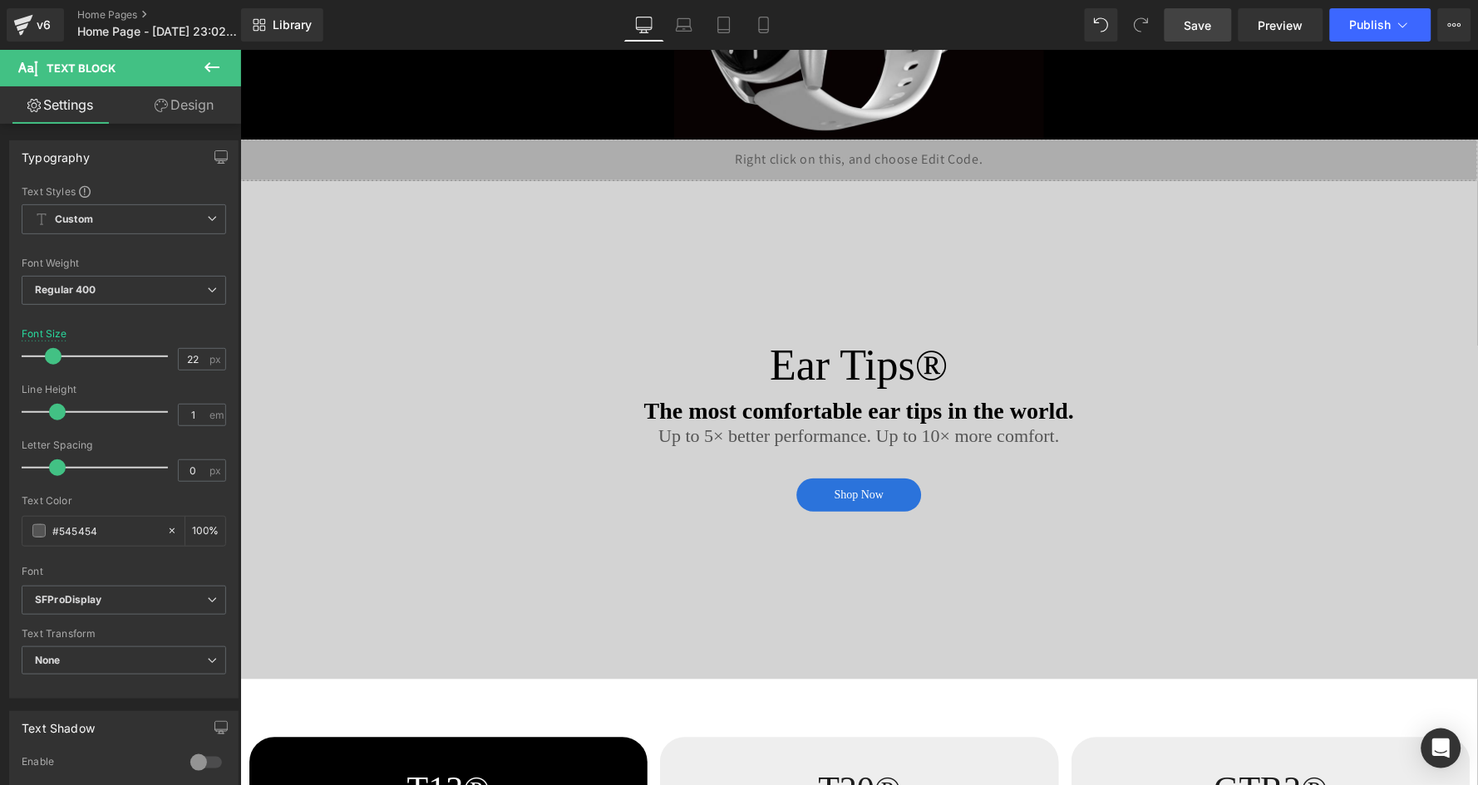
click at [1193, 22] on span "Save" at bounding box center [1197, 25] width 27 height 17
